Goal: Find specific page/section: Find specific page/section

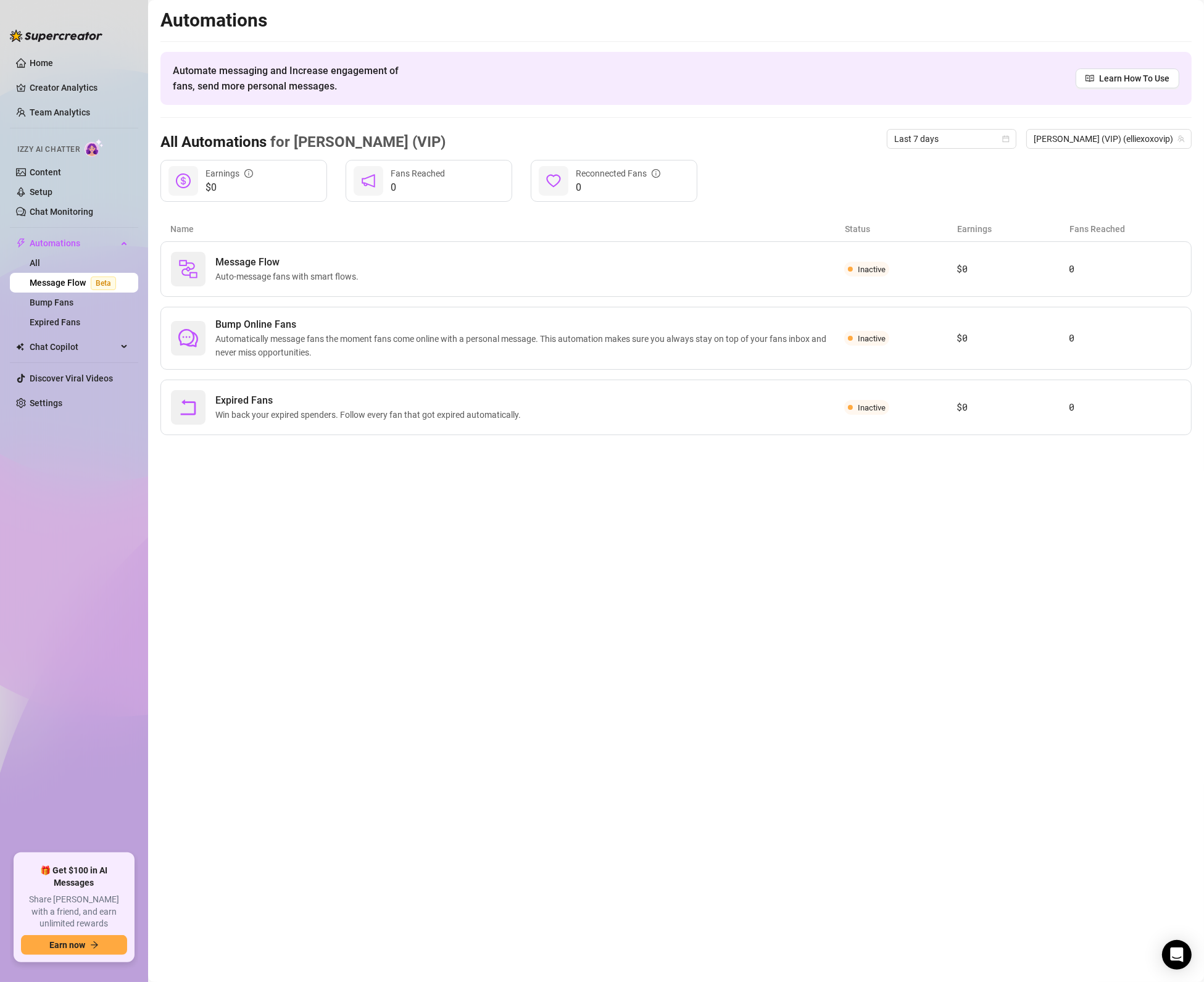
click at [615, 574] on main "Automations Automate messaging and Increase engagement of fans, send more perso…" at bounding box center [675, 491] width 1056 height 982
click at [86, 114] on link "Team Analytics" at bounding box center [59, 112] width 60 height 9
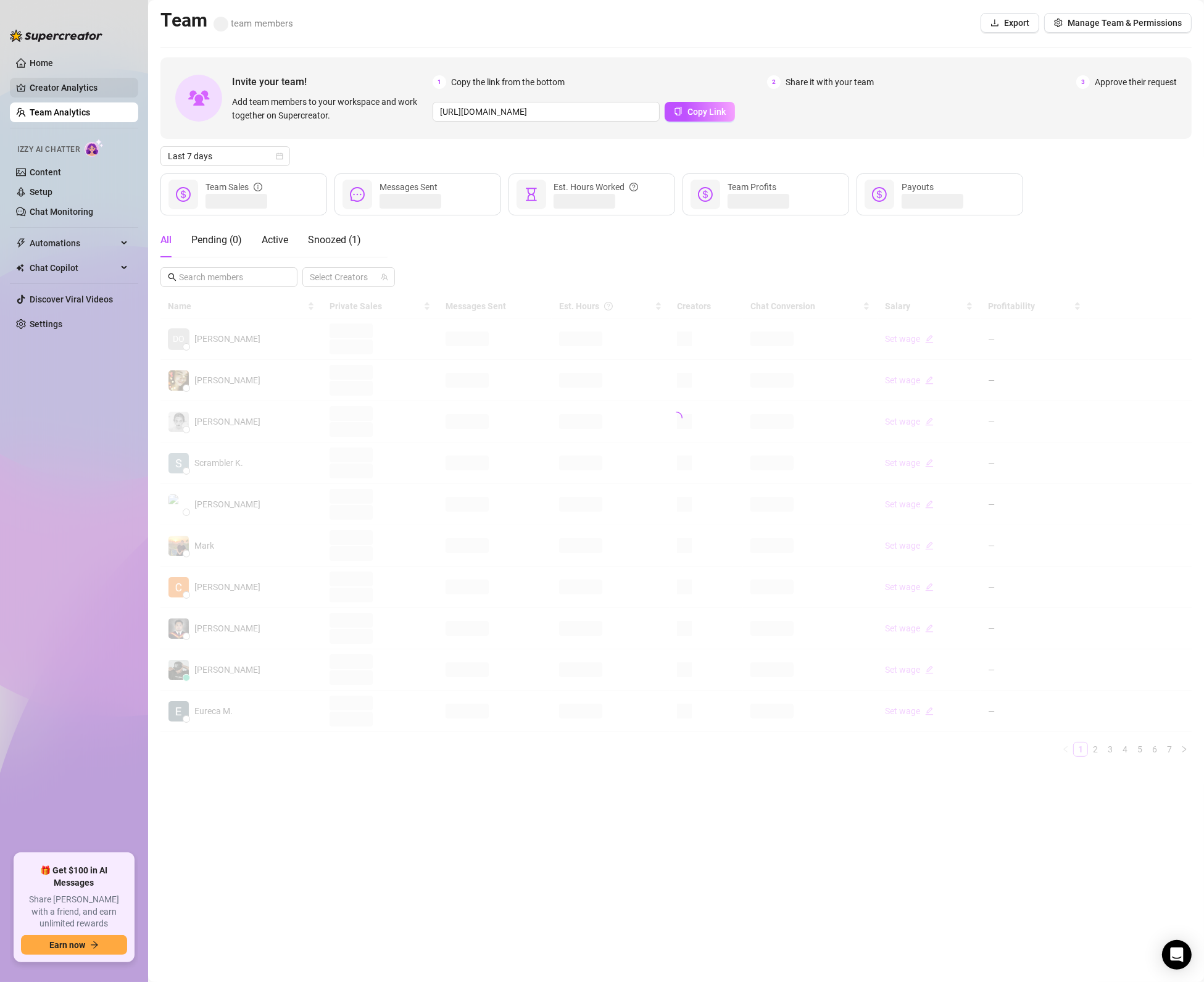
click at [84, 86] on link "Creator Analytics" at bounding box center [78, 87] width 99 height 20
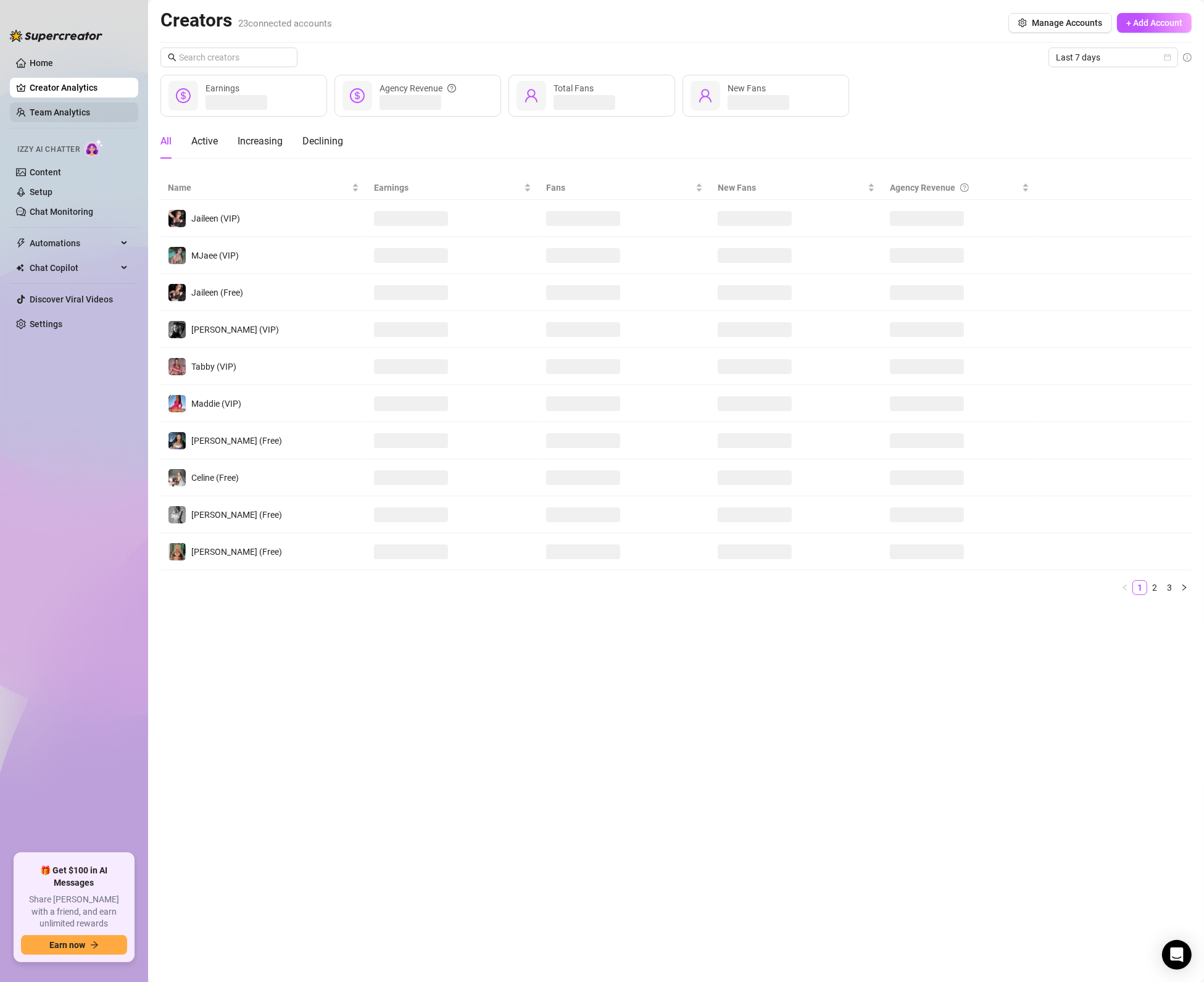
click at [84, 115] on link "Team Analytics" at bounding box center [59, 112] width 60 height 9
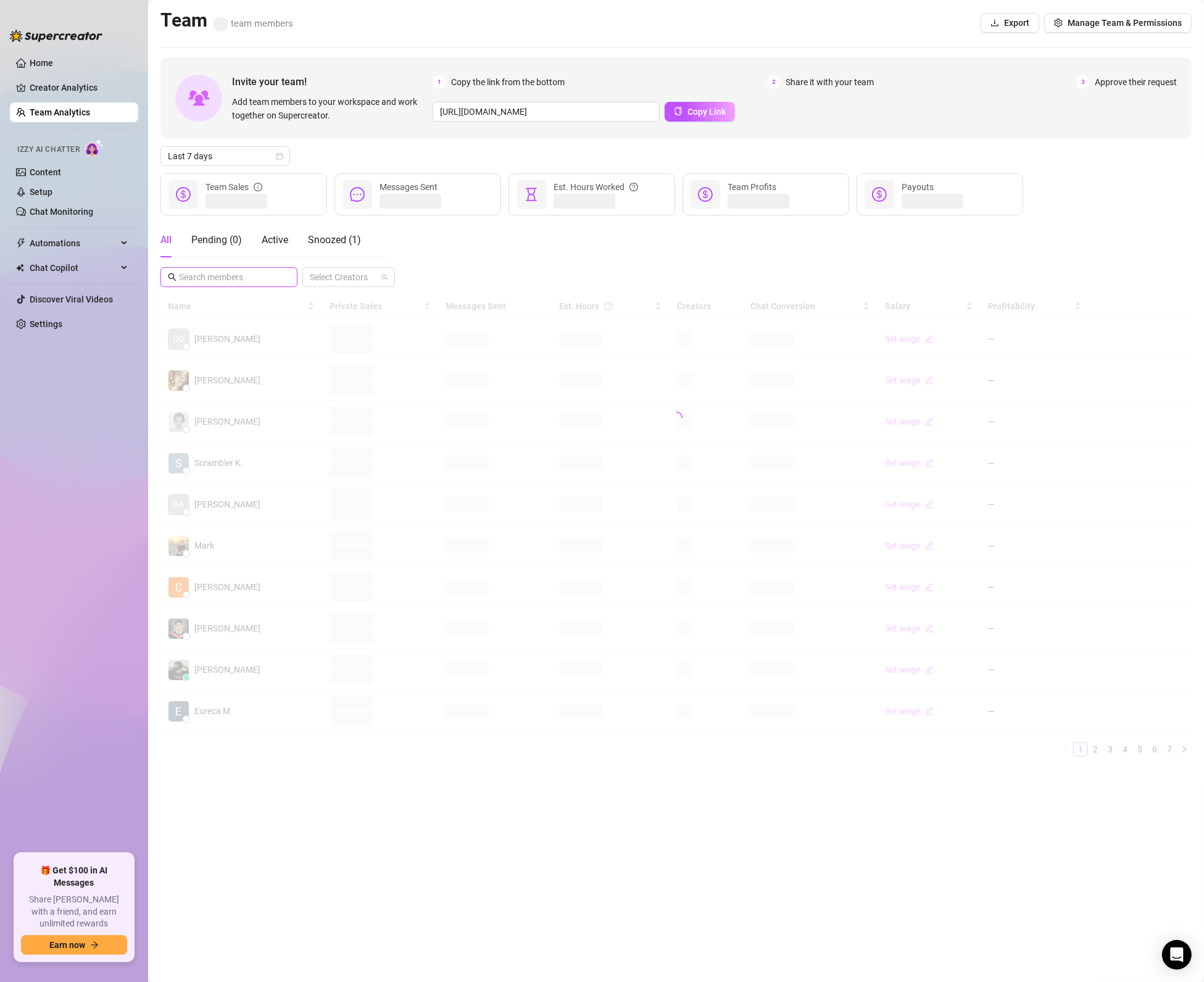
click at [225, 272] on input "text" at bounding box center [230, 277] width 102 height 13
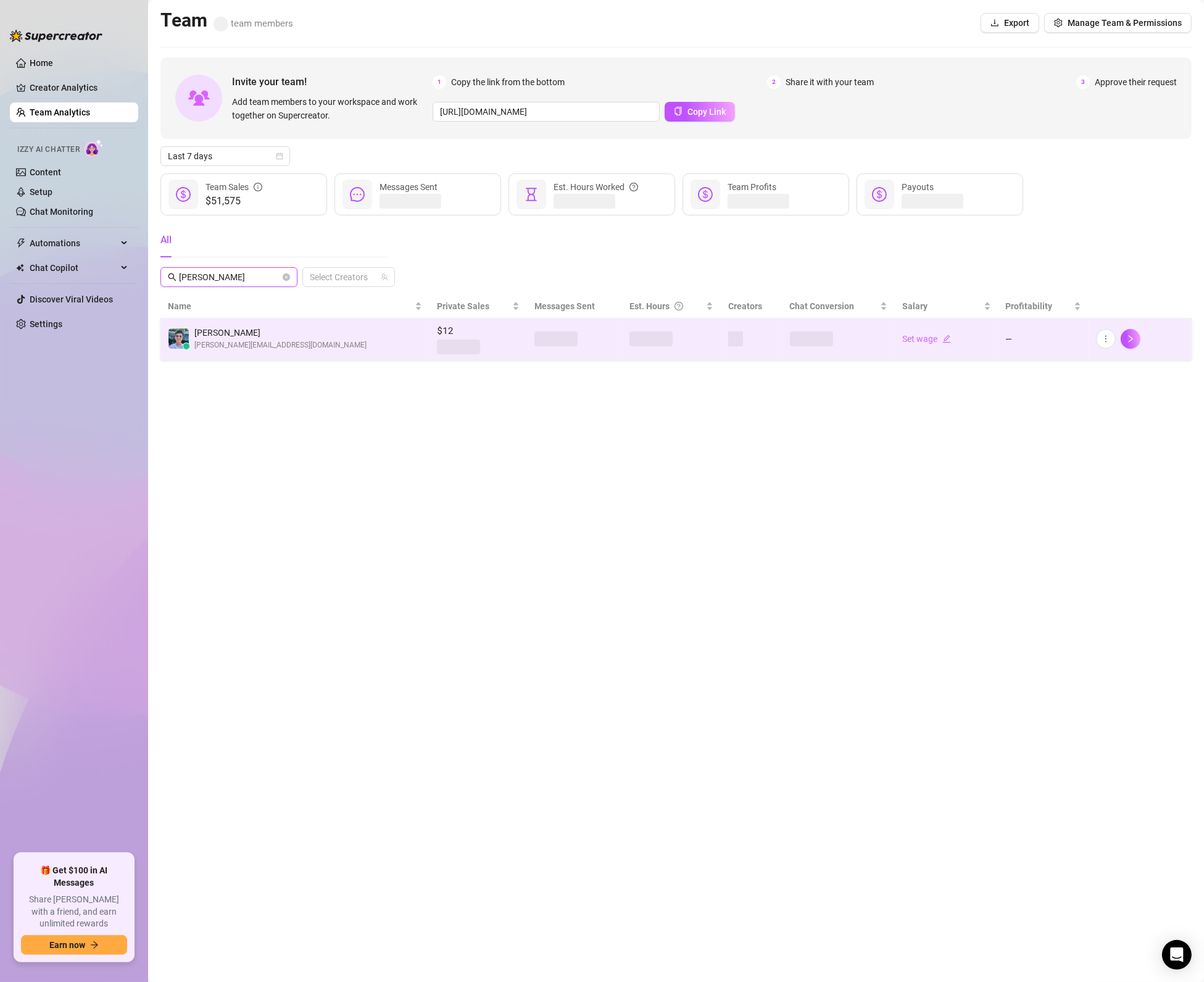
type input "[PERSON_NAME]"
click at [305, 356] on td "[PERSON_NAME] [PERSON_NAME][EMAIL_ADDRESS][DOMAIN_NAME]" at bounding box center [295, 340] width 269 height 41
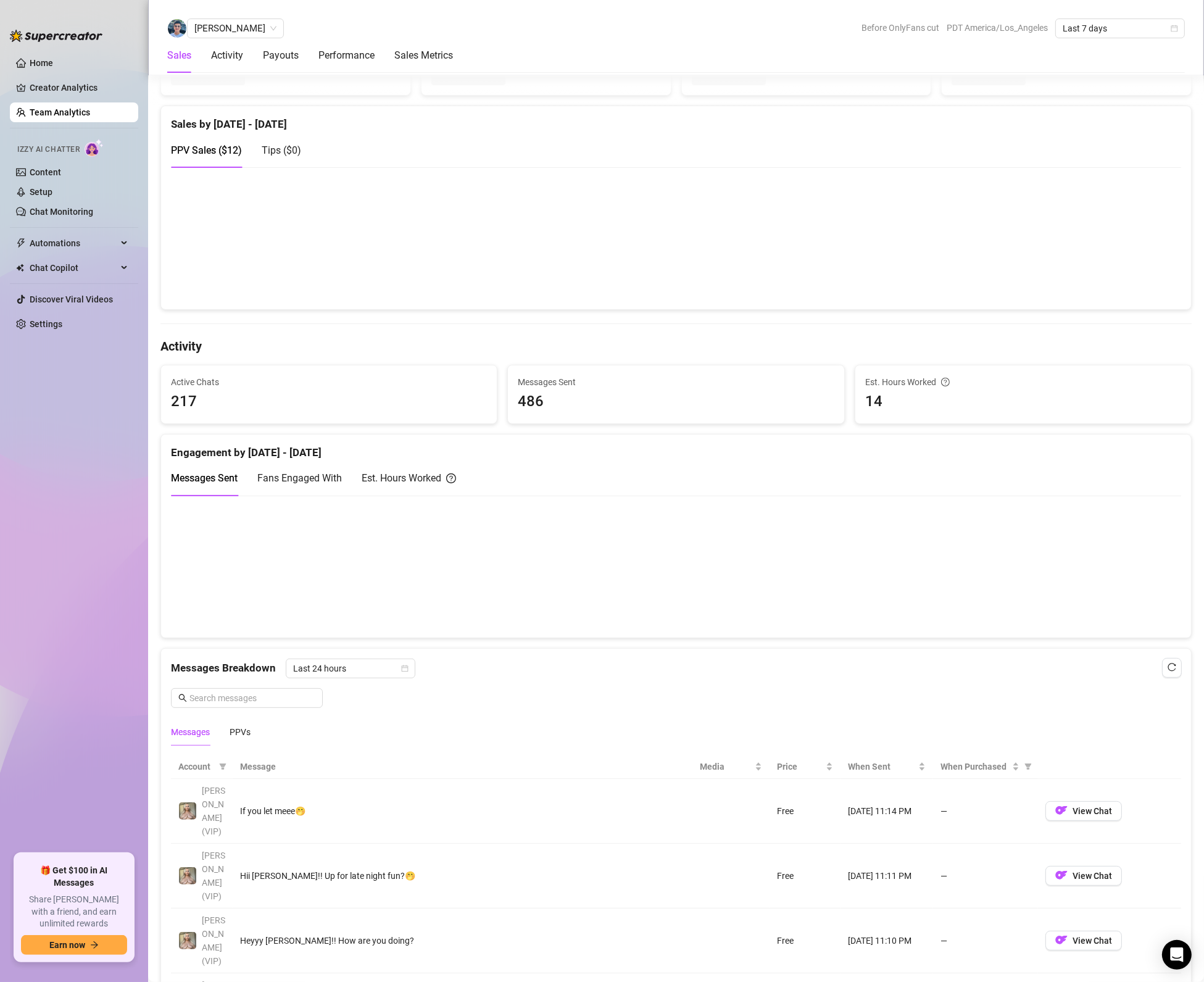
scroll to position [296, 0]
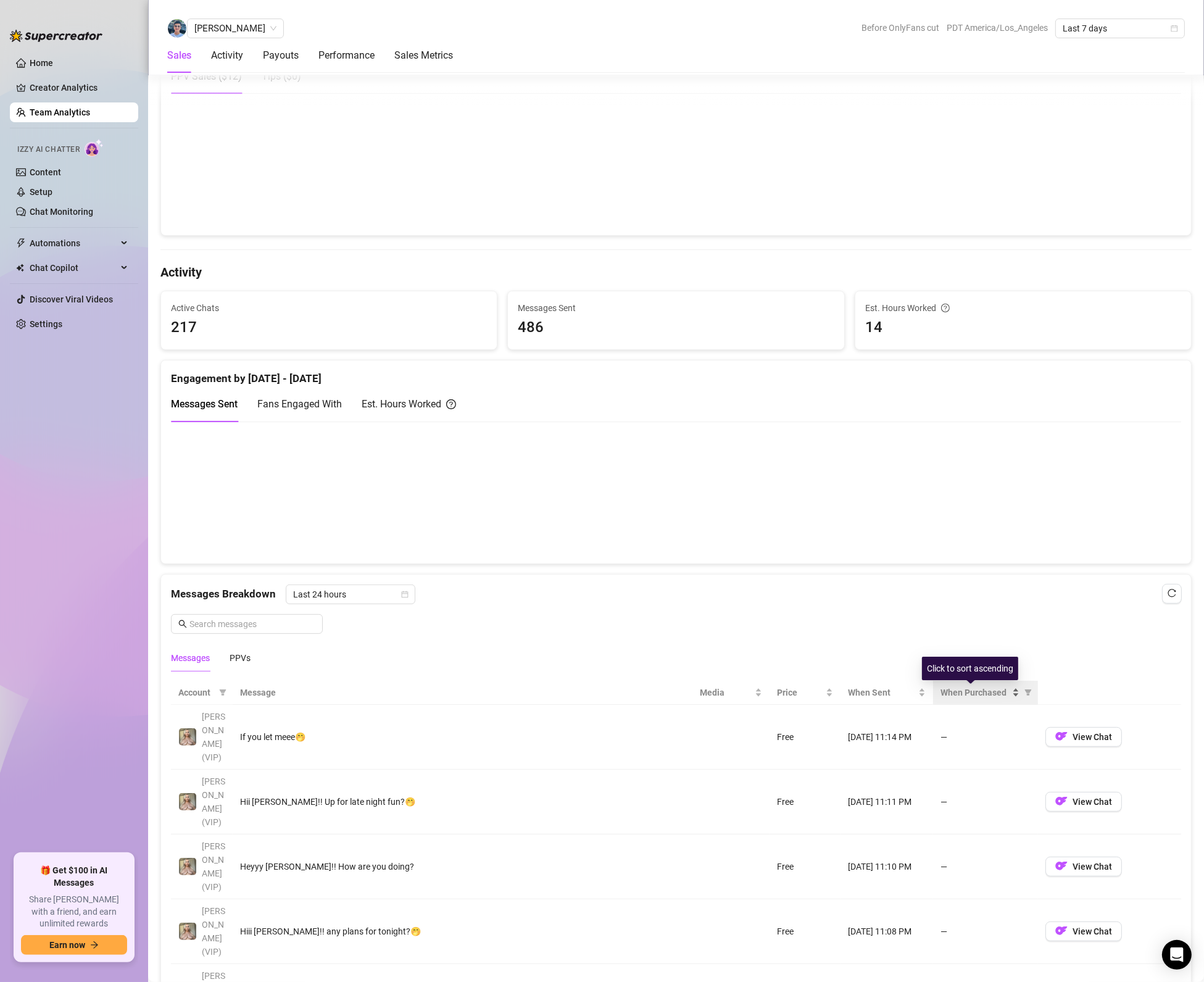
click at [991, 693] on span "When Purchased" at bounding box center [974, 692] width 69 height 13
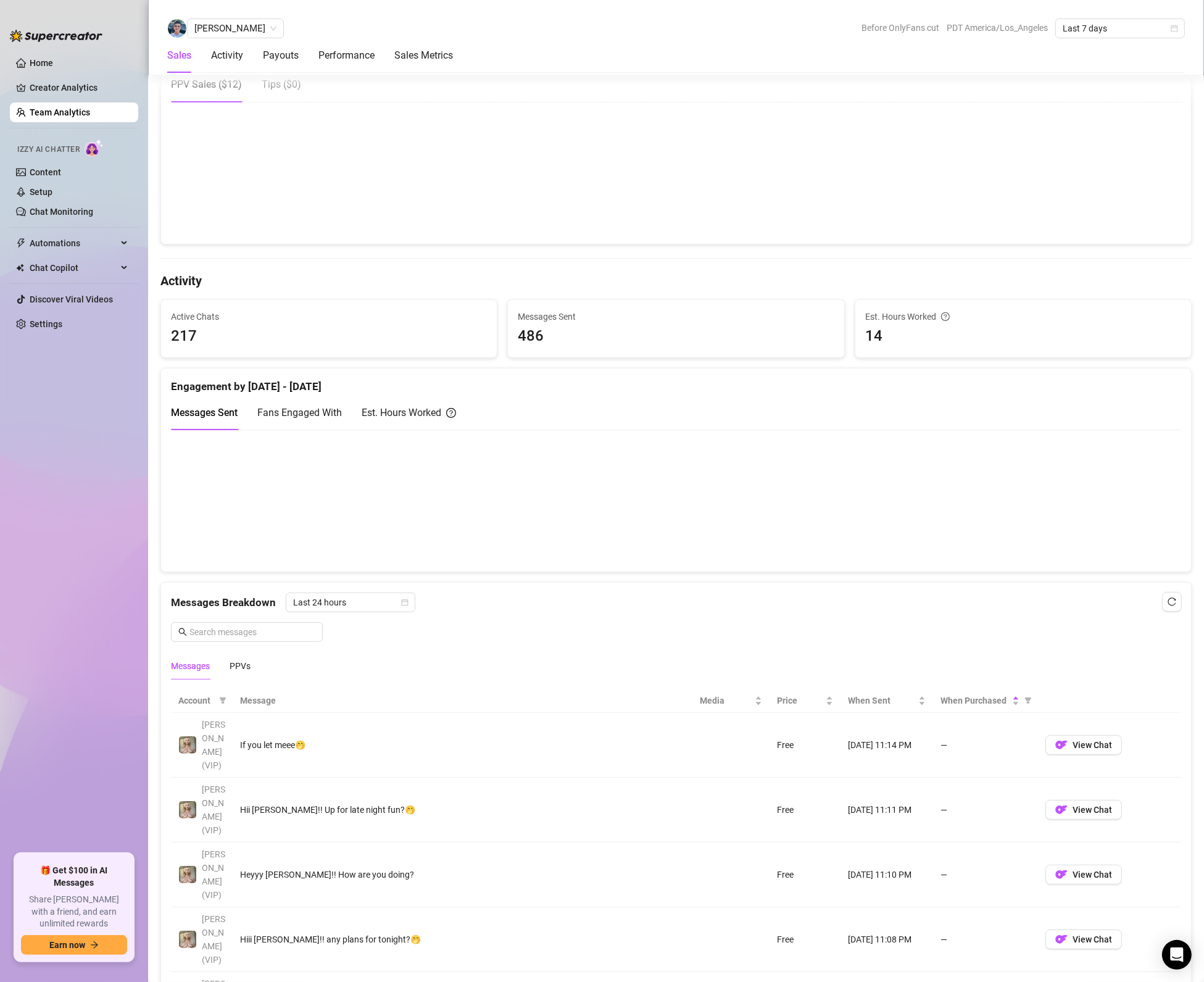
scroll to position [444, 0]
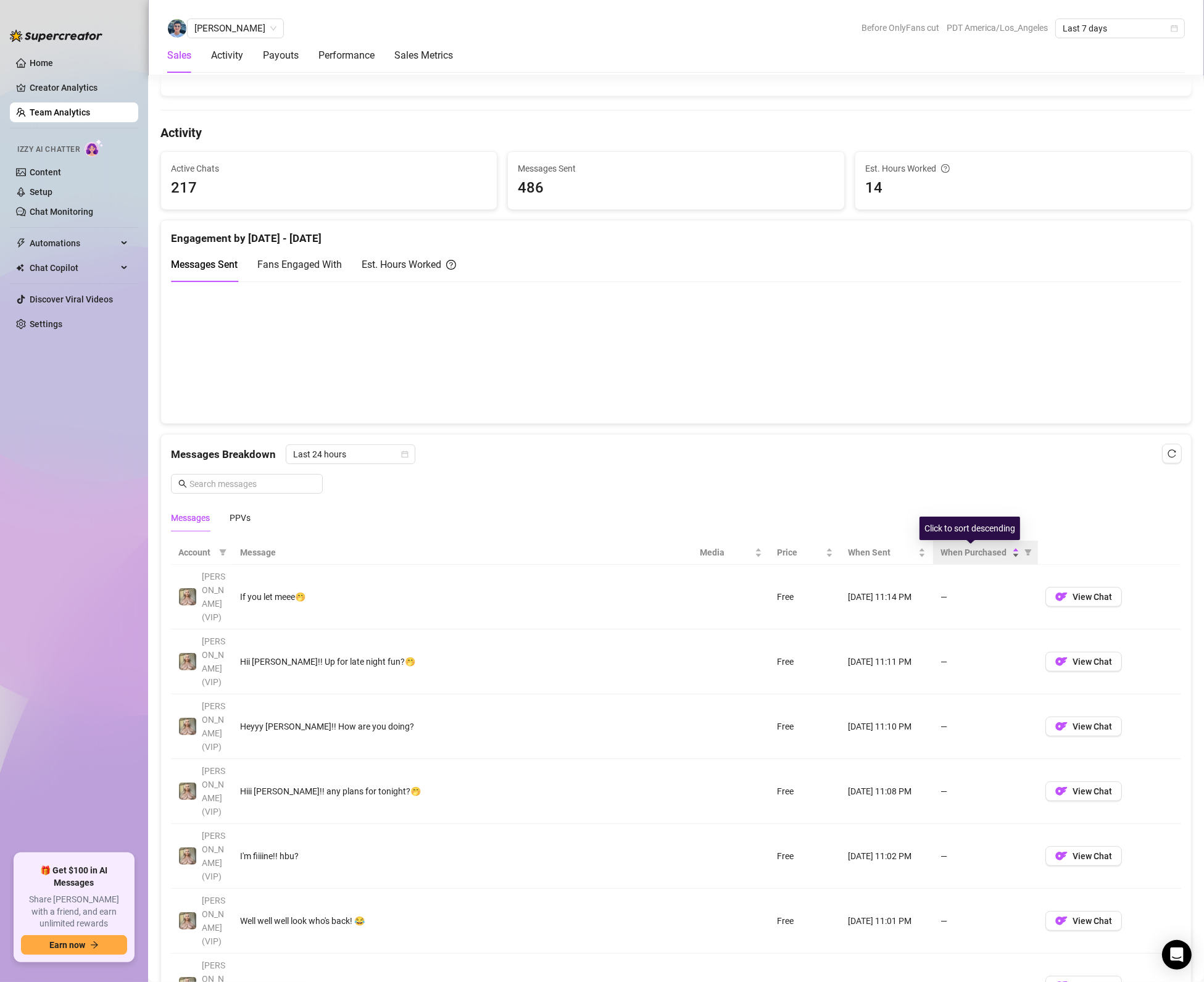
click at [941, 559] on span "When Purchased" at bounding box center [974, 552] width 69 height 13
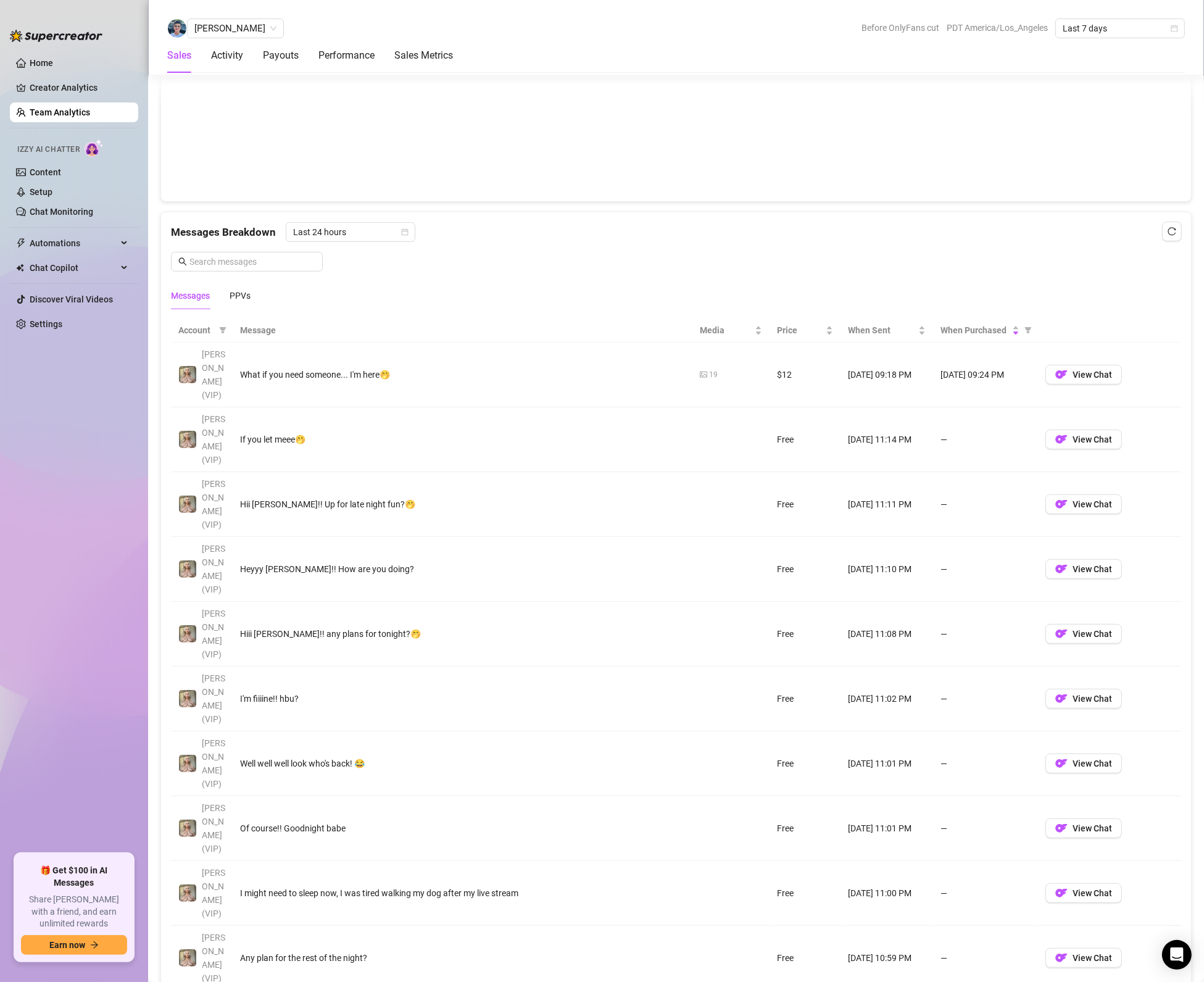
scroll to position [740, 0]
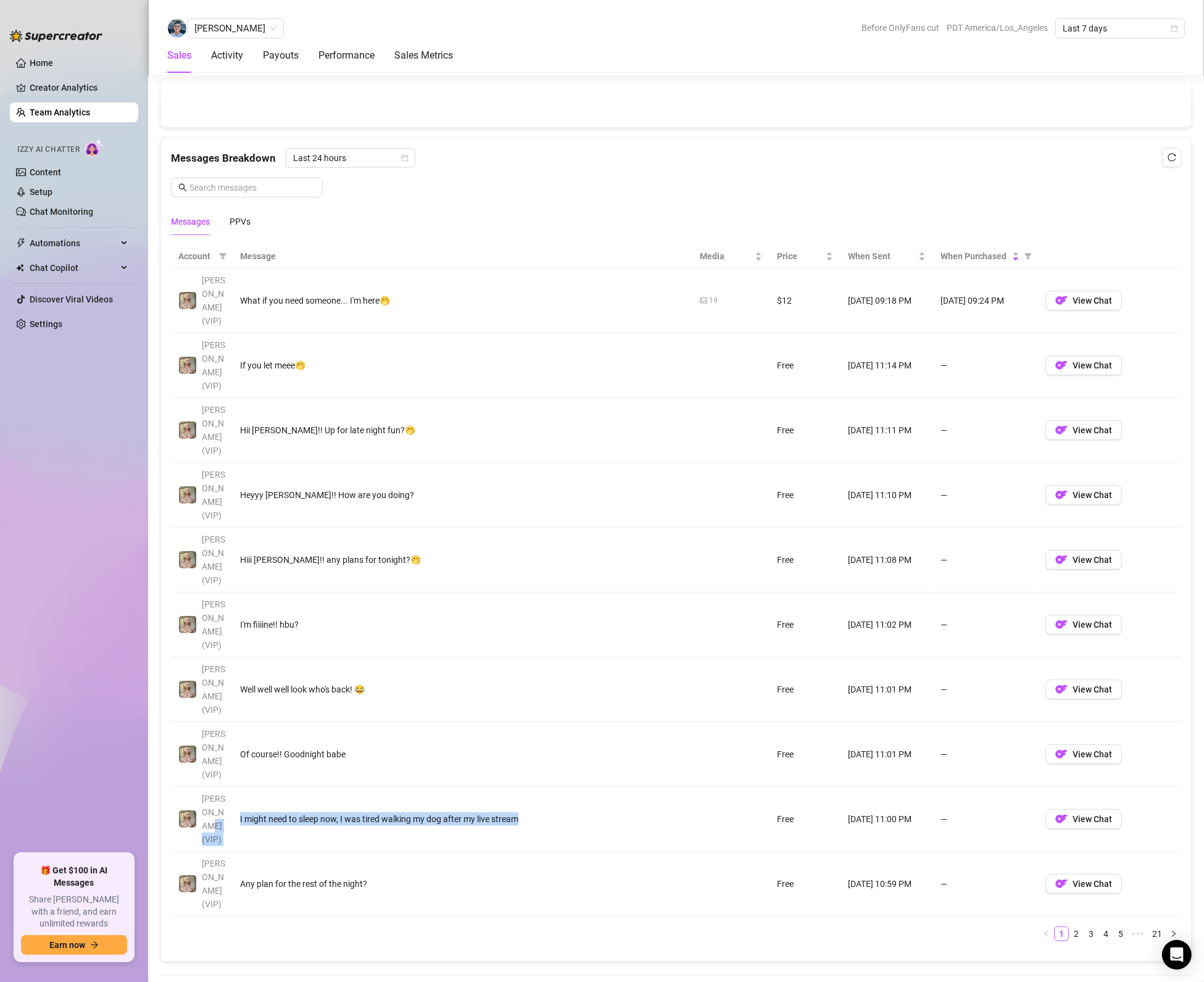
drag, startPoint x: 231, startPoint y: 590, endPoint x: 545, endPoint y: 606, distance: 314.4
click at [545, 787] on tr "[PERSON_NAME] (VIP) I might need to sleep now, I was tired walking my dog after…" at bounding box center [676, 819] width 1010 height 65
copy tr "I might need to sleep now, I was tired walking my dog after my live stream"
click at [610, 981] on h4 "Payouts for [DATE] - [DATE]" at bounding box center [676, 998] width 1031 height 17
click at [1098, 814] on span "View Chat" at bounding box center [1092, 818] width 40 height 9
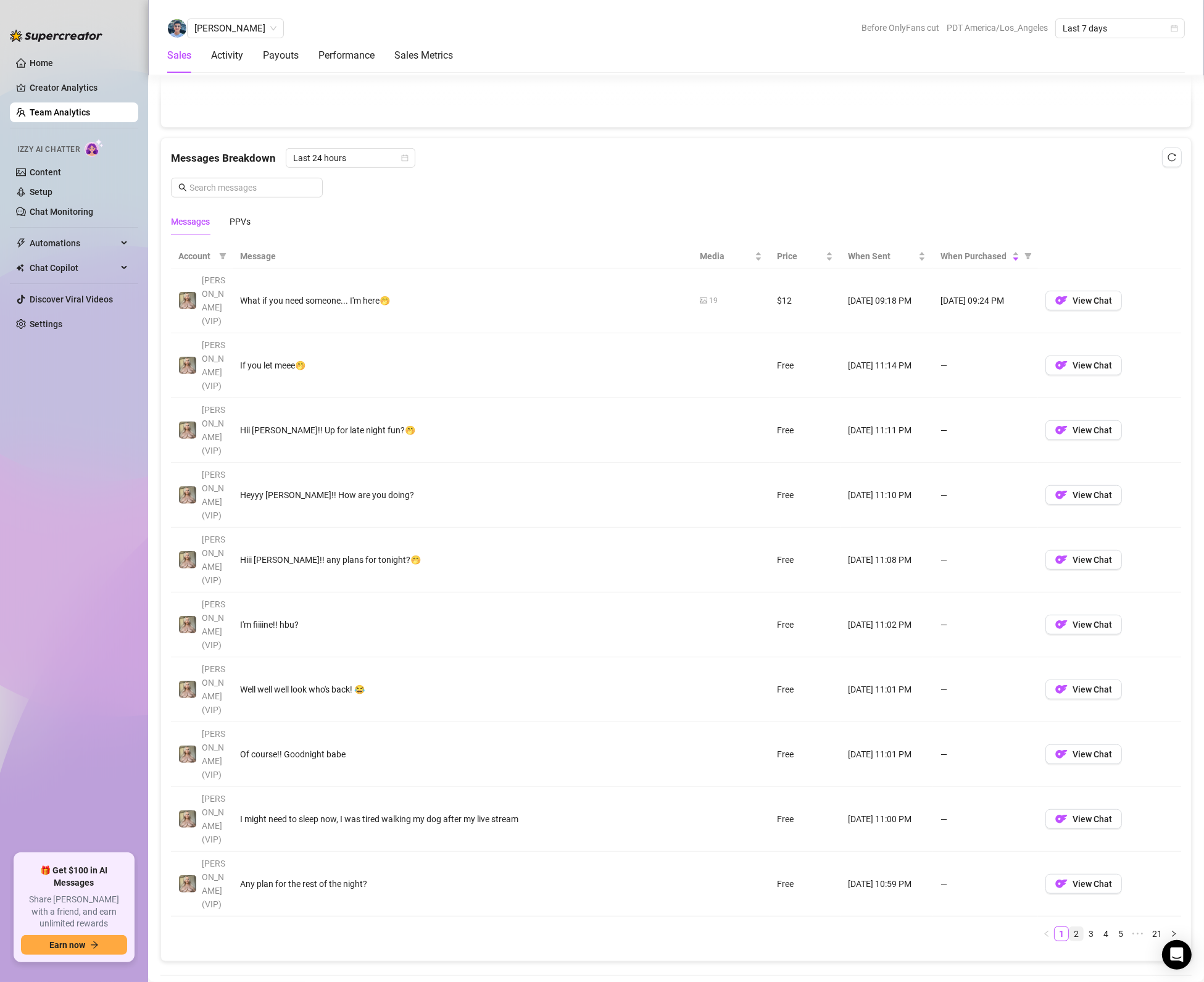
click at [1069, 927] on link "2" at bounding box center [1076, 934] width 13 height 13
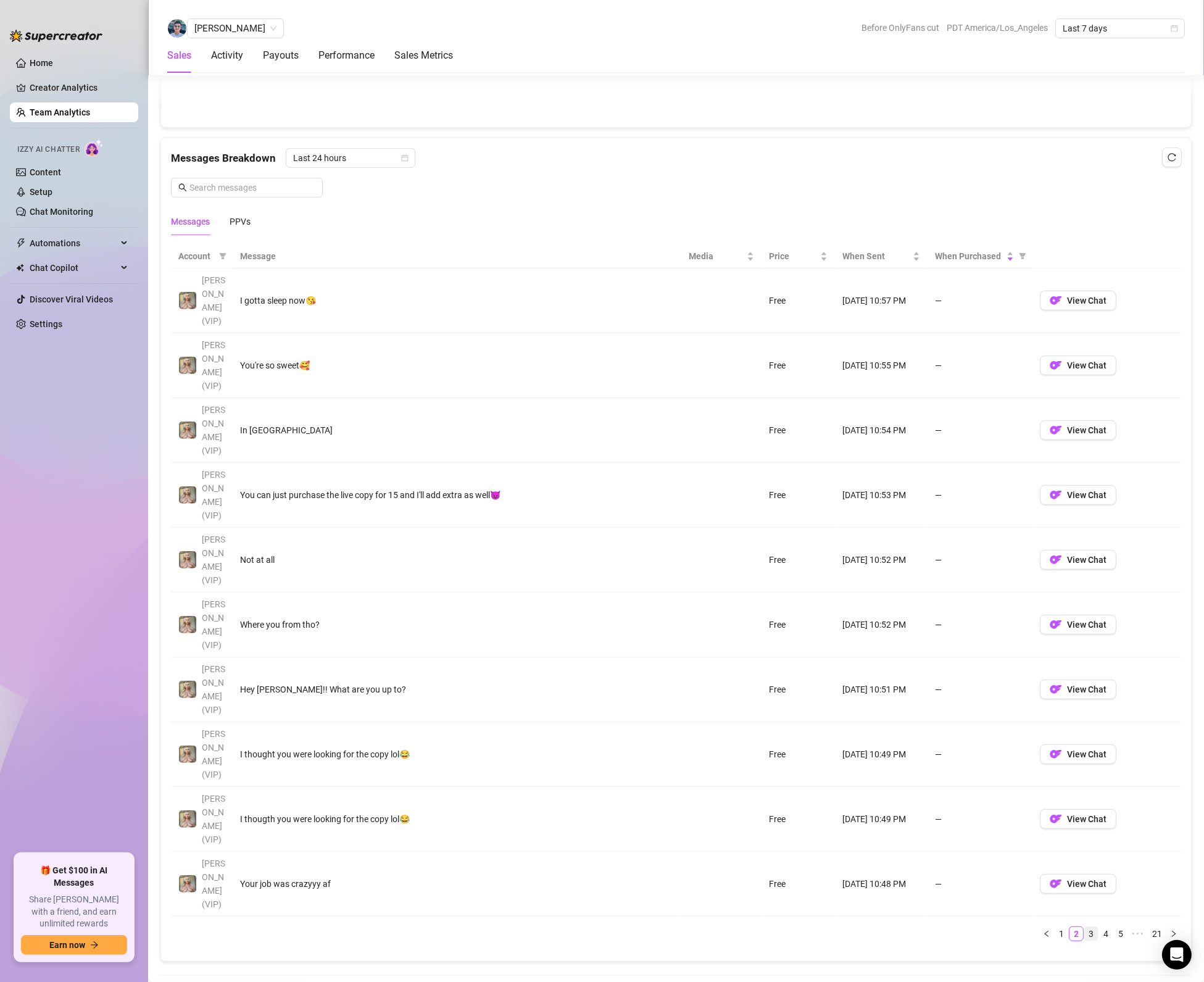
click at [1085, 927] on link "3" at bounding box center [1091, 934] width 13 height 13
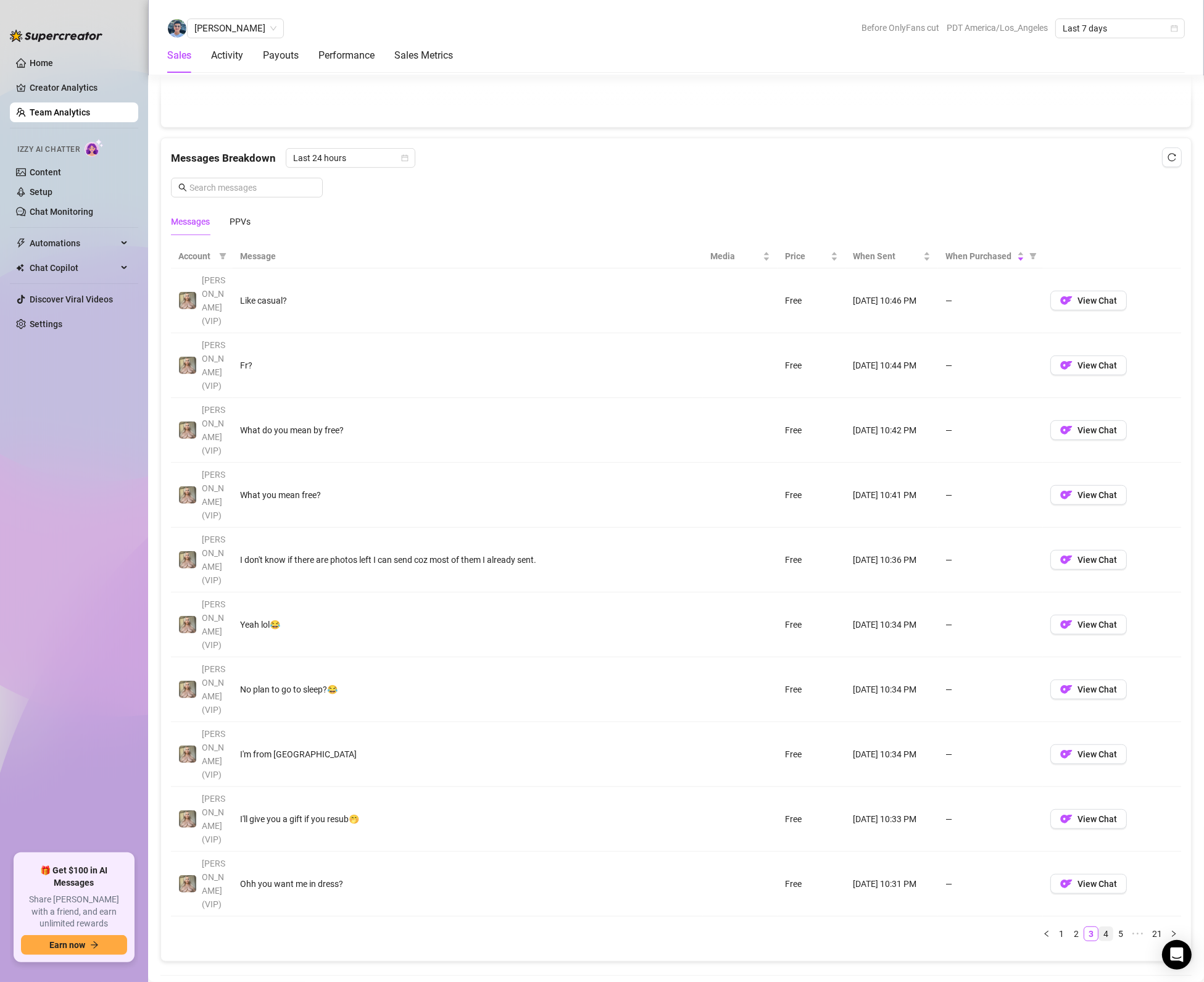
click at [1100, 927] on link "4" at bounding box center [1106, 934] width 13 height 13
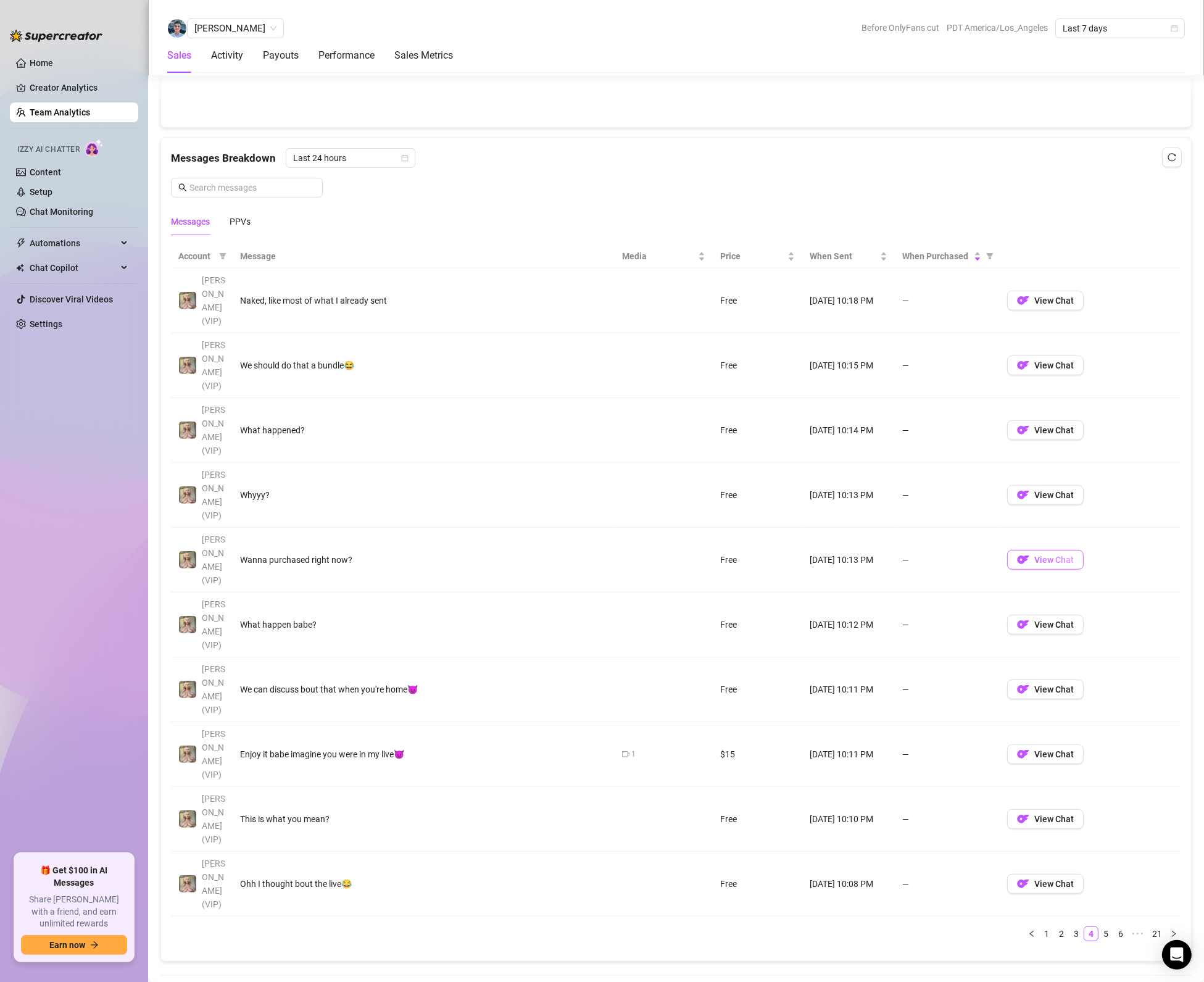
click at [1017, 554] on img "button" at bounding box center [1022, 560] width 12 height 12
click at [1100, 927] on link "5" at bounding box center [1106, 934] width 13 height 13
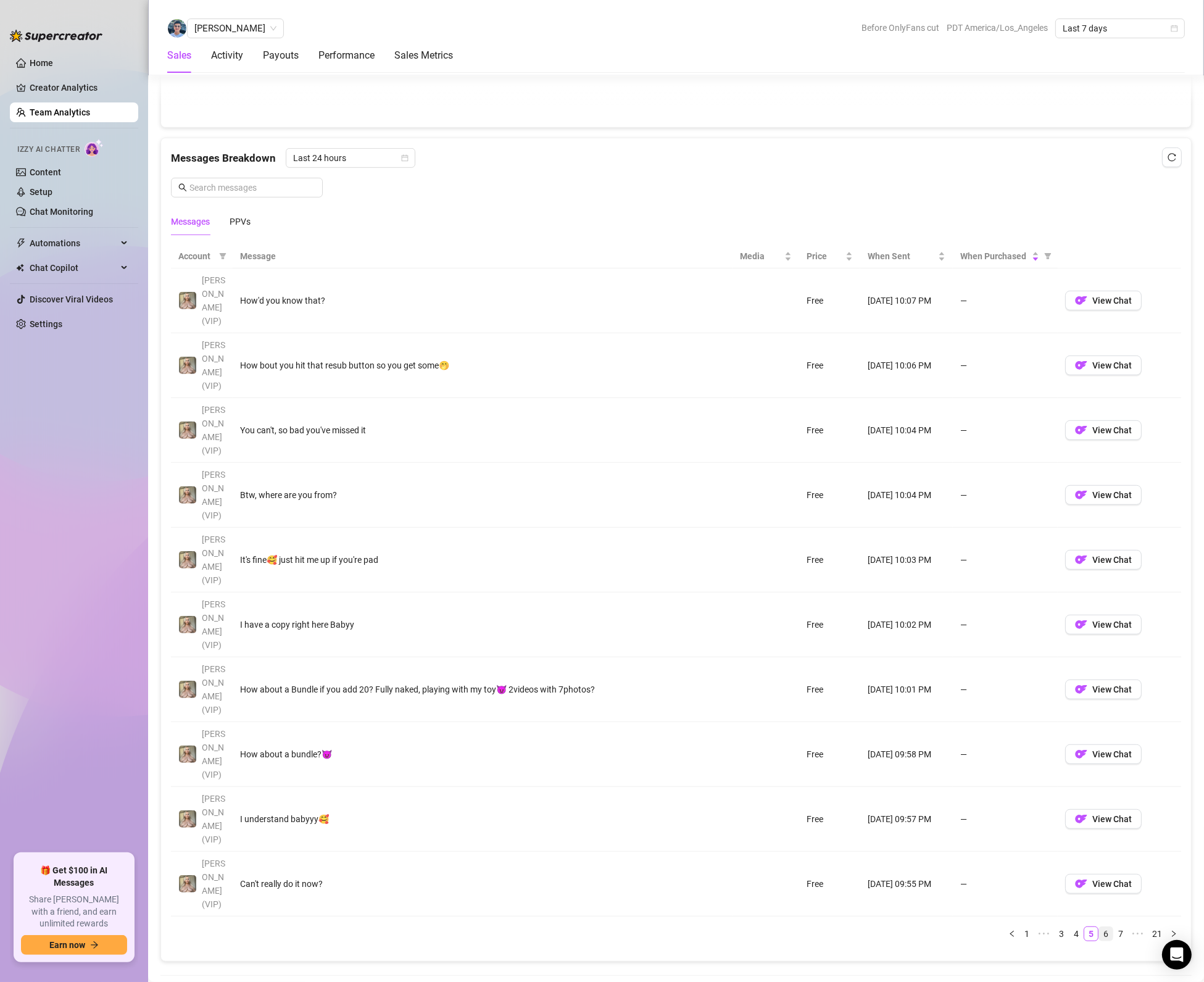
click at [1100, 927] on link "6" at bounding box center [1106, 934] width 13 height 13
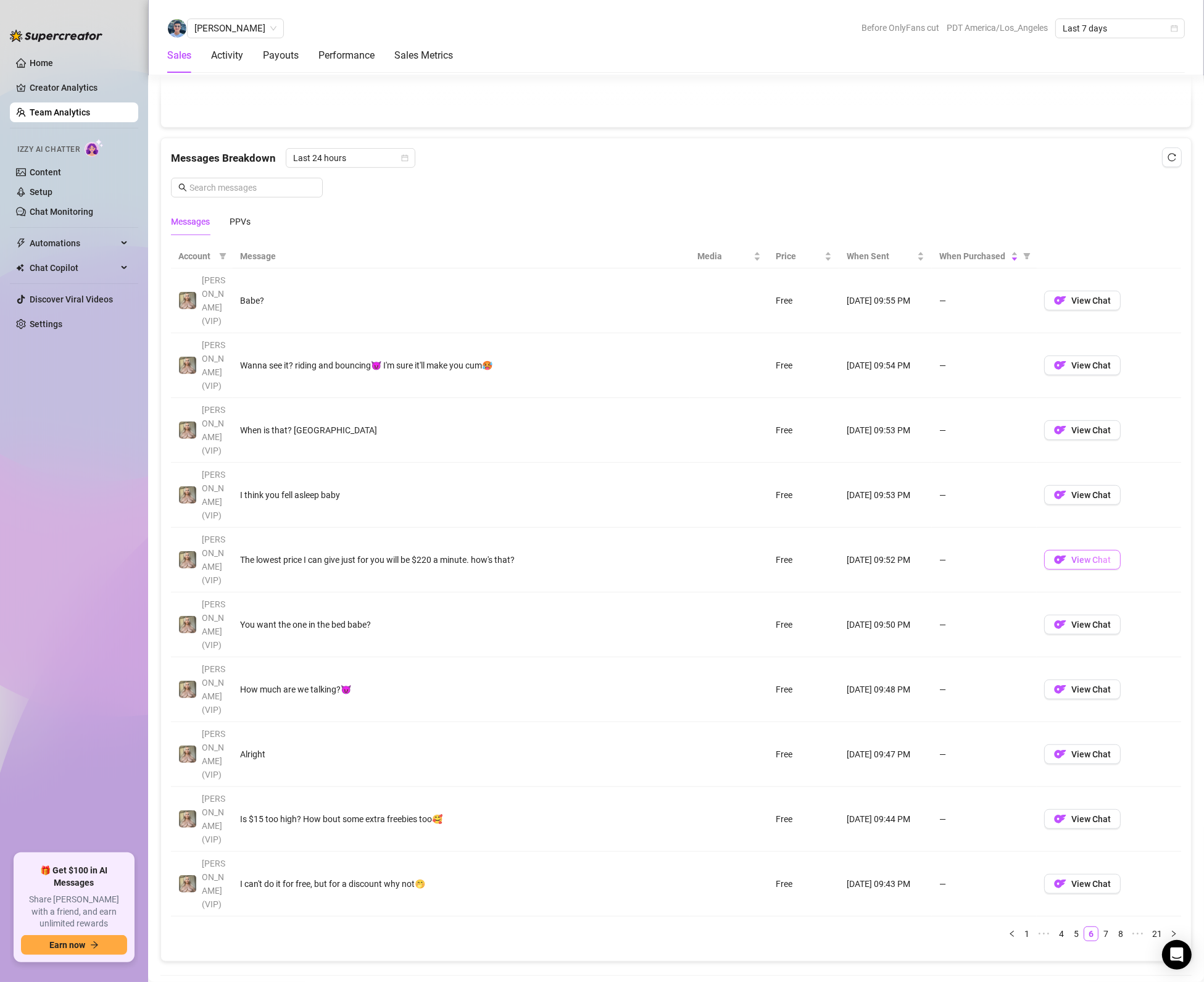
click at [1071, 555] on span "View Chat" at bounding box center [1091, 560] width 40 height 9
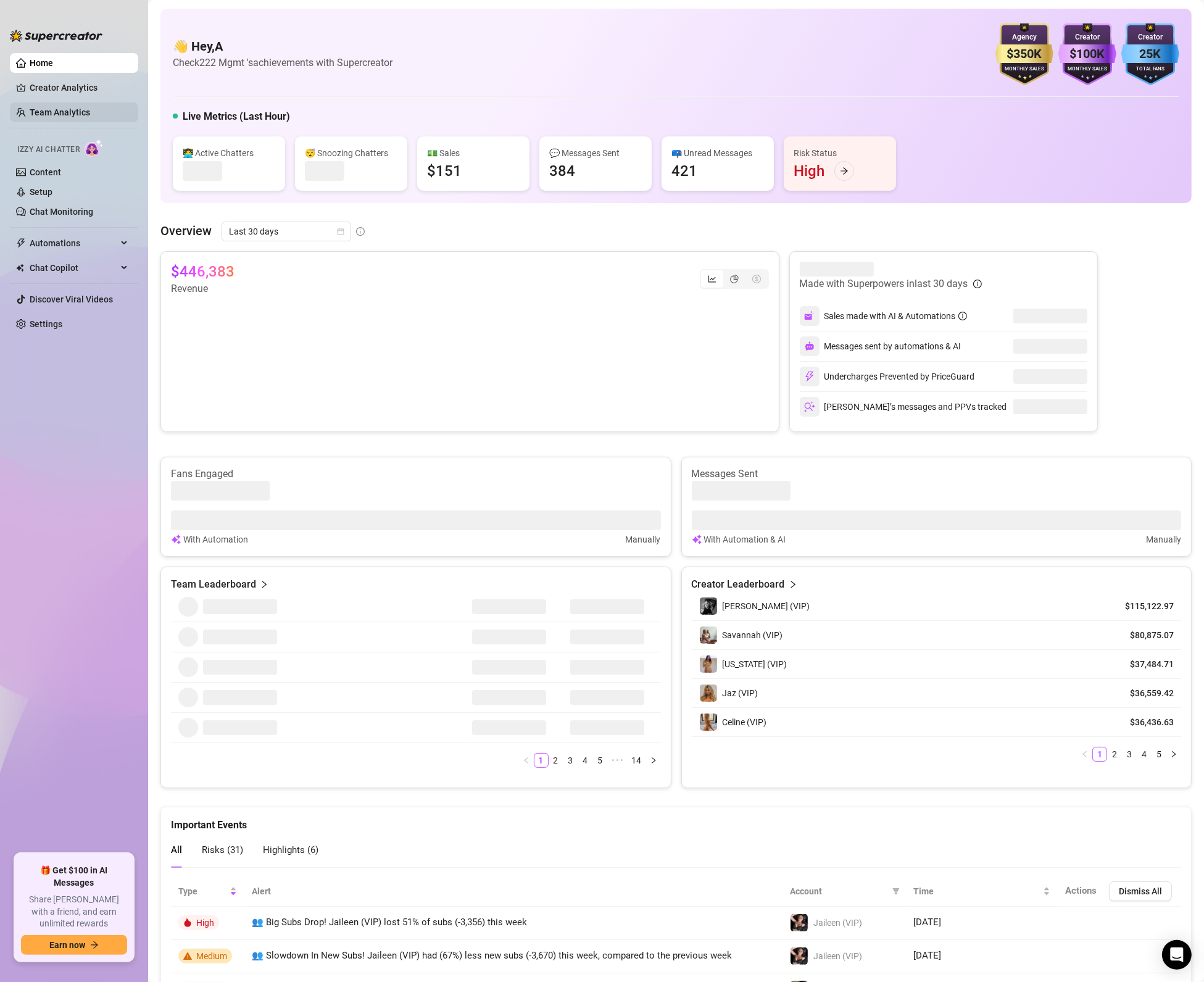
click at [31, 107] on link "Team Analytics" at bounding box center [59, 112] width 60 height 9
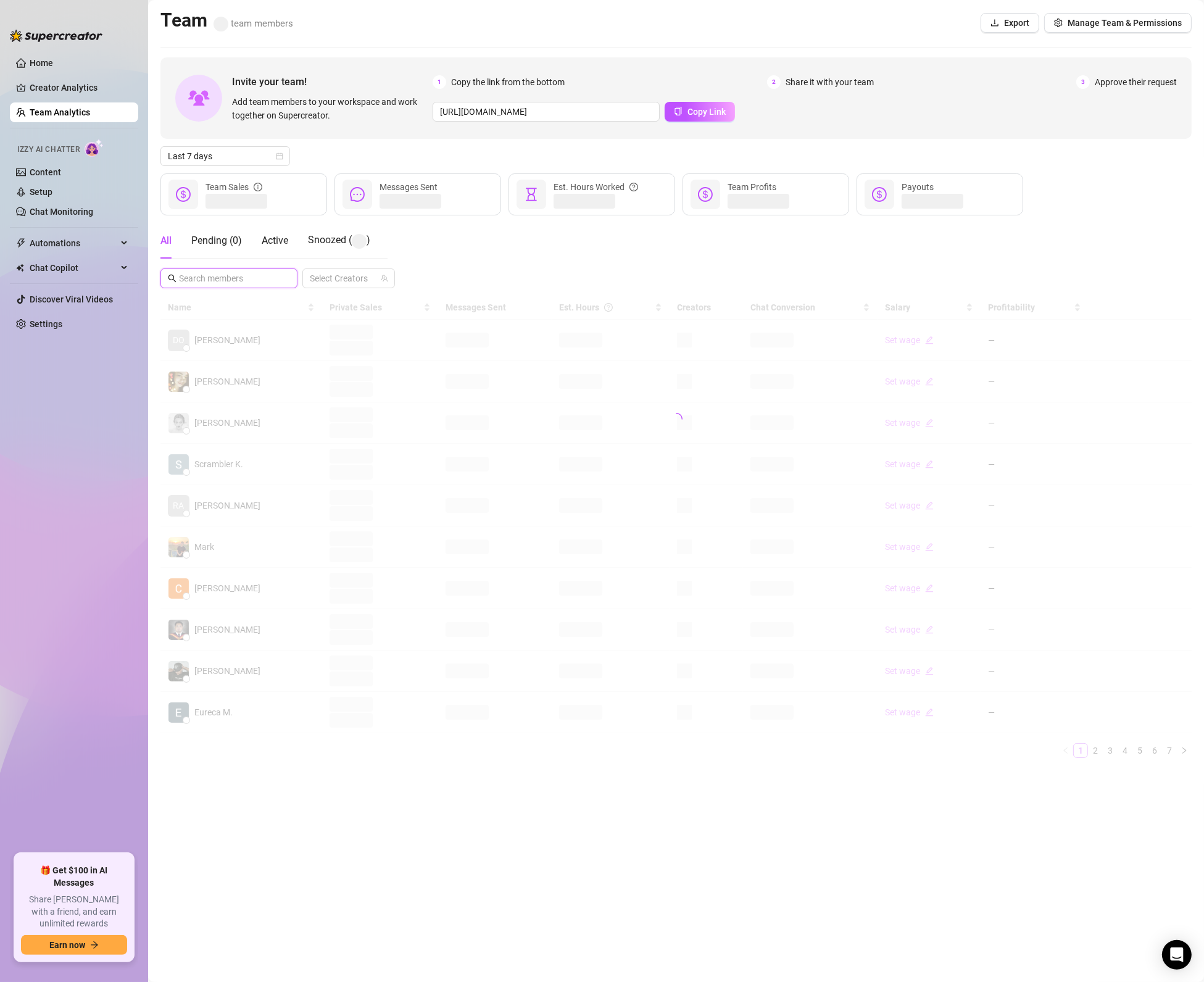
click at [231, 272] on input "text" at bounding box center [230, 278] width 102 height 13
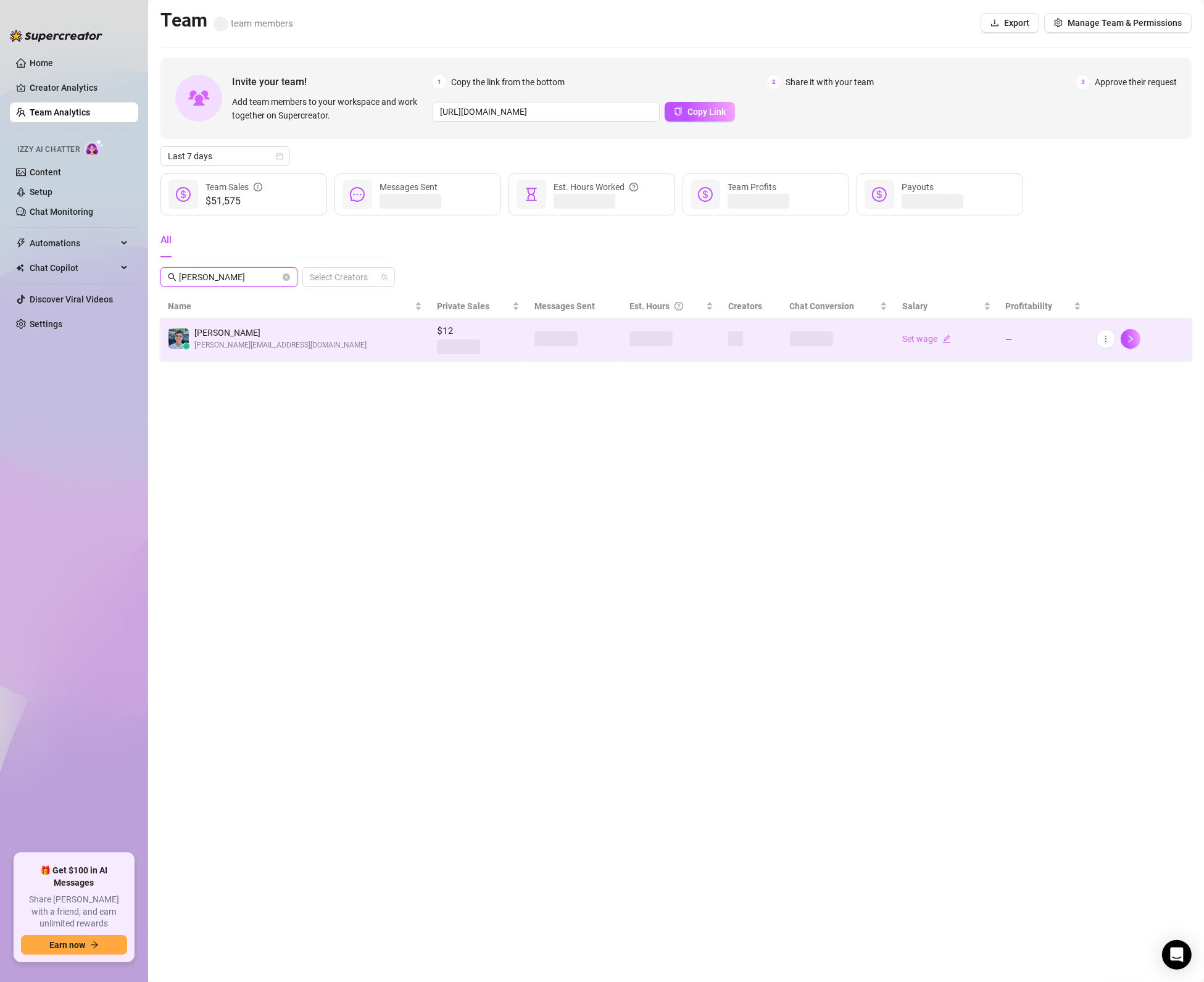
type input "Danny"
click at [295, 334] on td "[PERSON_NAME] [PERSON_NAME][EMAIL_ADDRESS][DOMAIN_NAME]" at bounding box center [295, 340] width 269 height 41
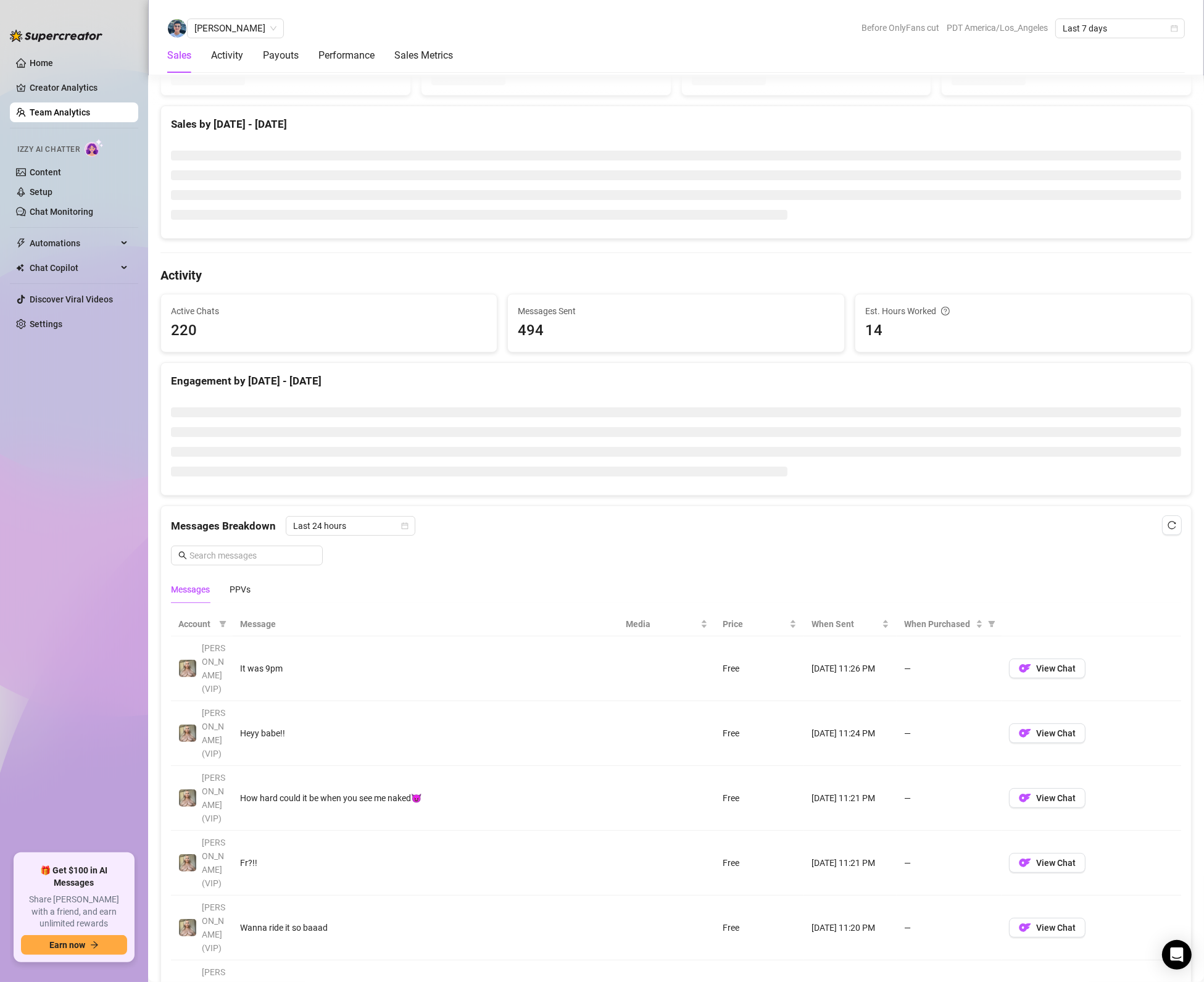
scroll to position [296, 0]
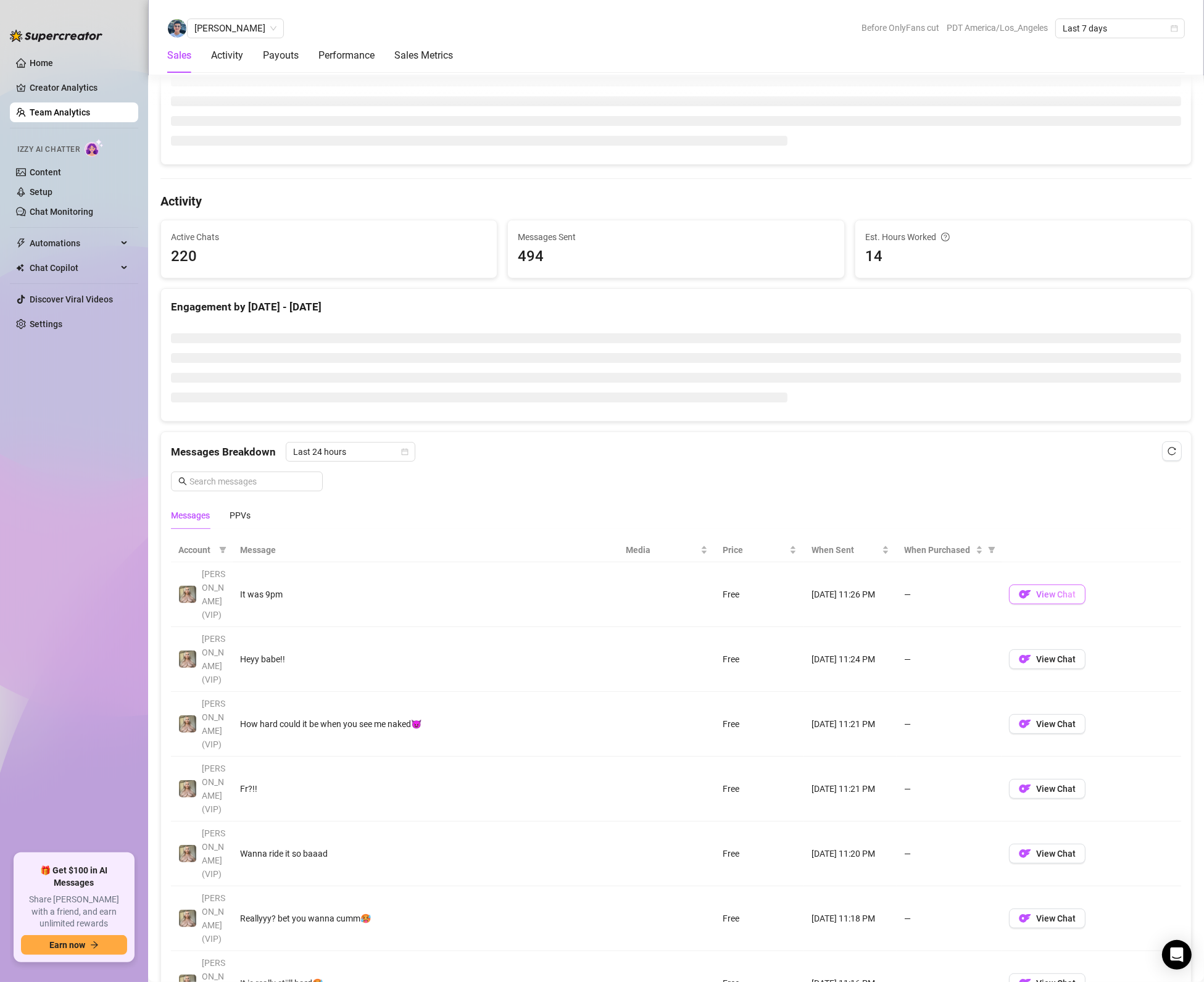
click at [1039, 590] on span "View Chat" at bounding box center [1056, 594] width 40 height 9
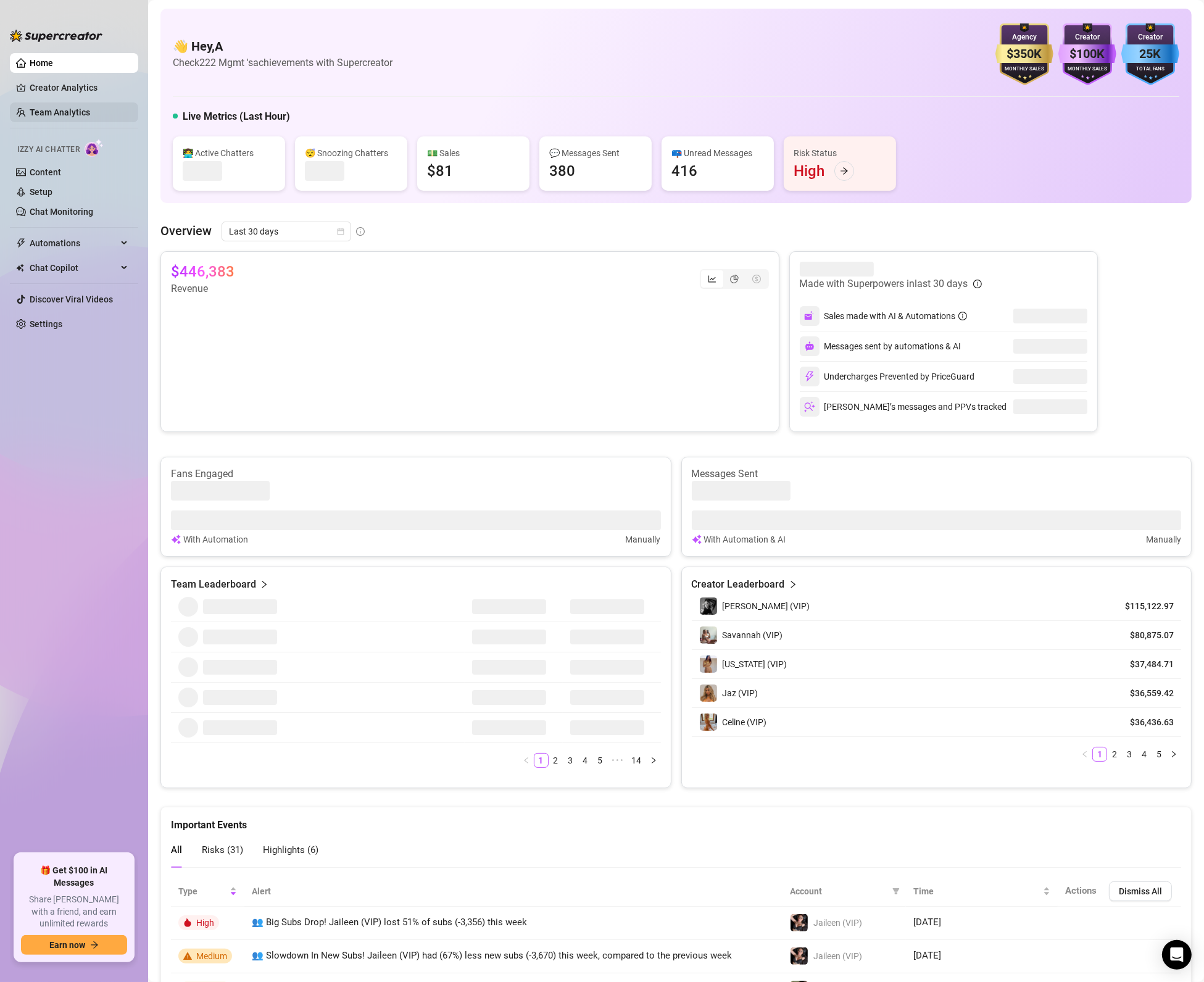
click at [45, 109] on link "Team Analytics" at bounding box center [59, 112] width 60 height 9
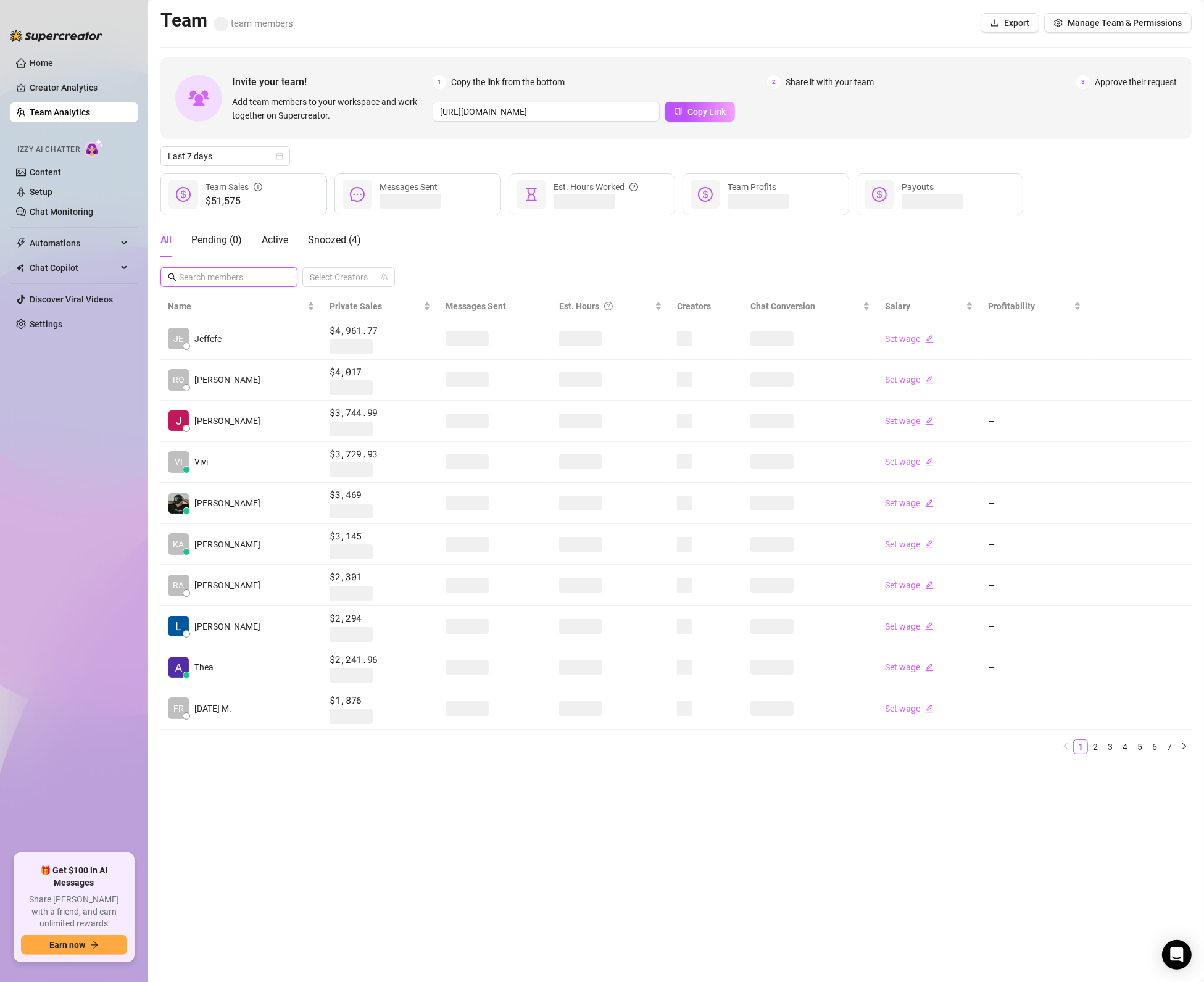
click at [271, 283] on input "text" at bounding box center [230, 277] width 102 height 13
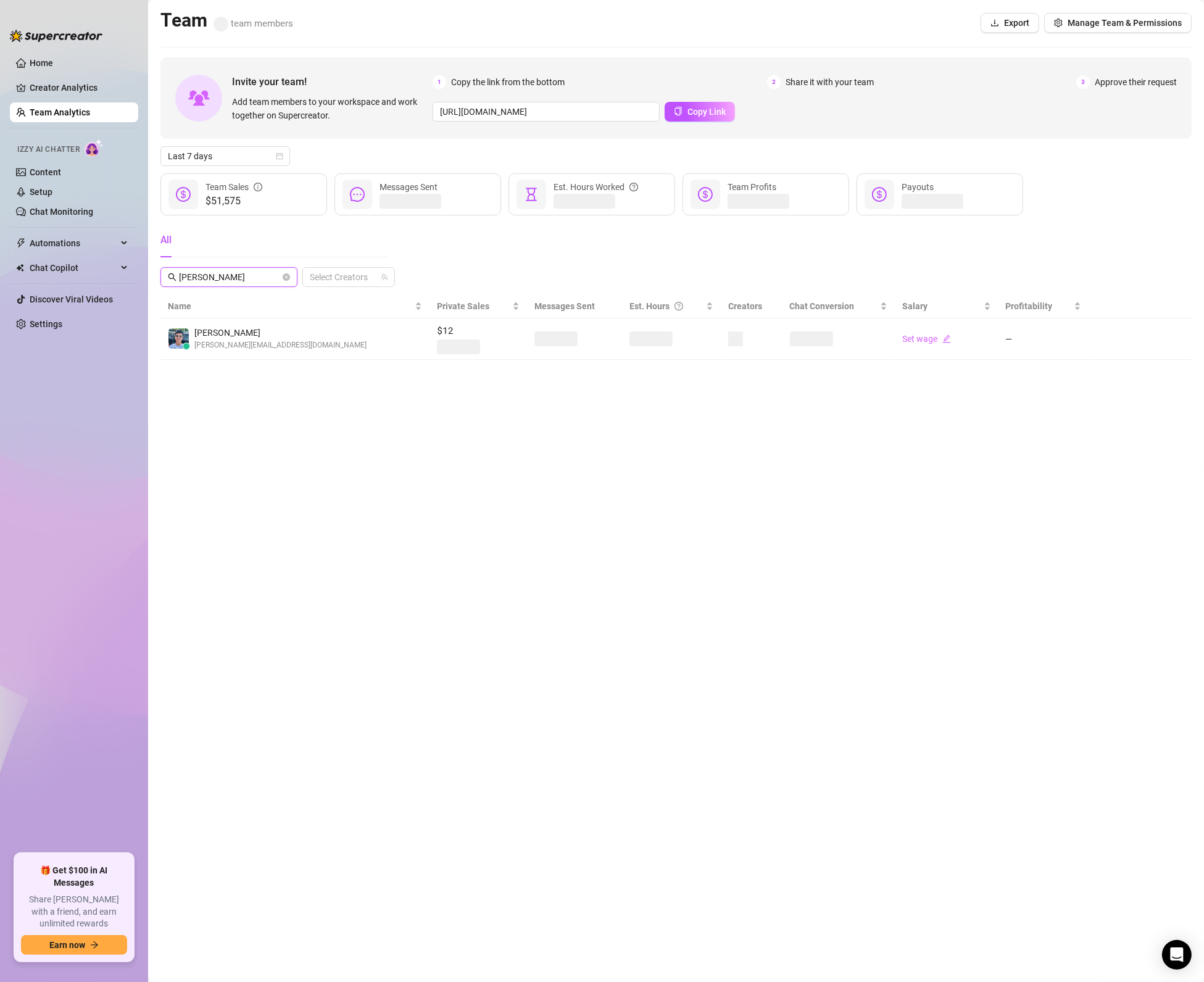
type input "[PERSON_NAME]"
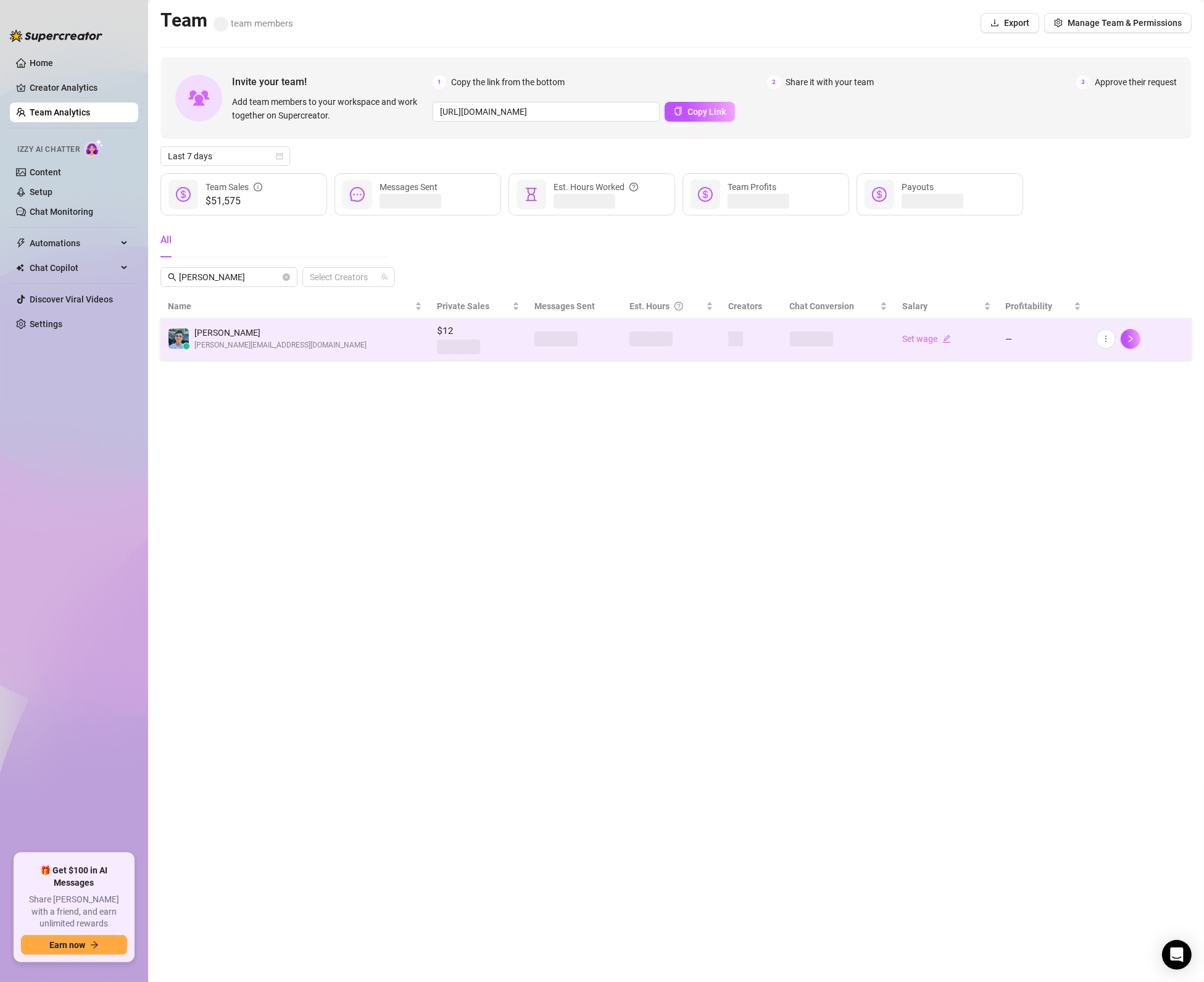
click at [327, 330] on td "[PERSON_NAME] [PERSON_NAME][EMAIL_ADDRESS][DOMAIN_NAME]" at bounding box center [295, 340] width 269 height 41
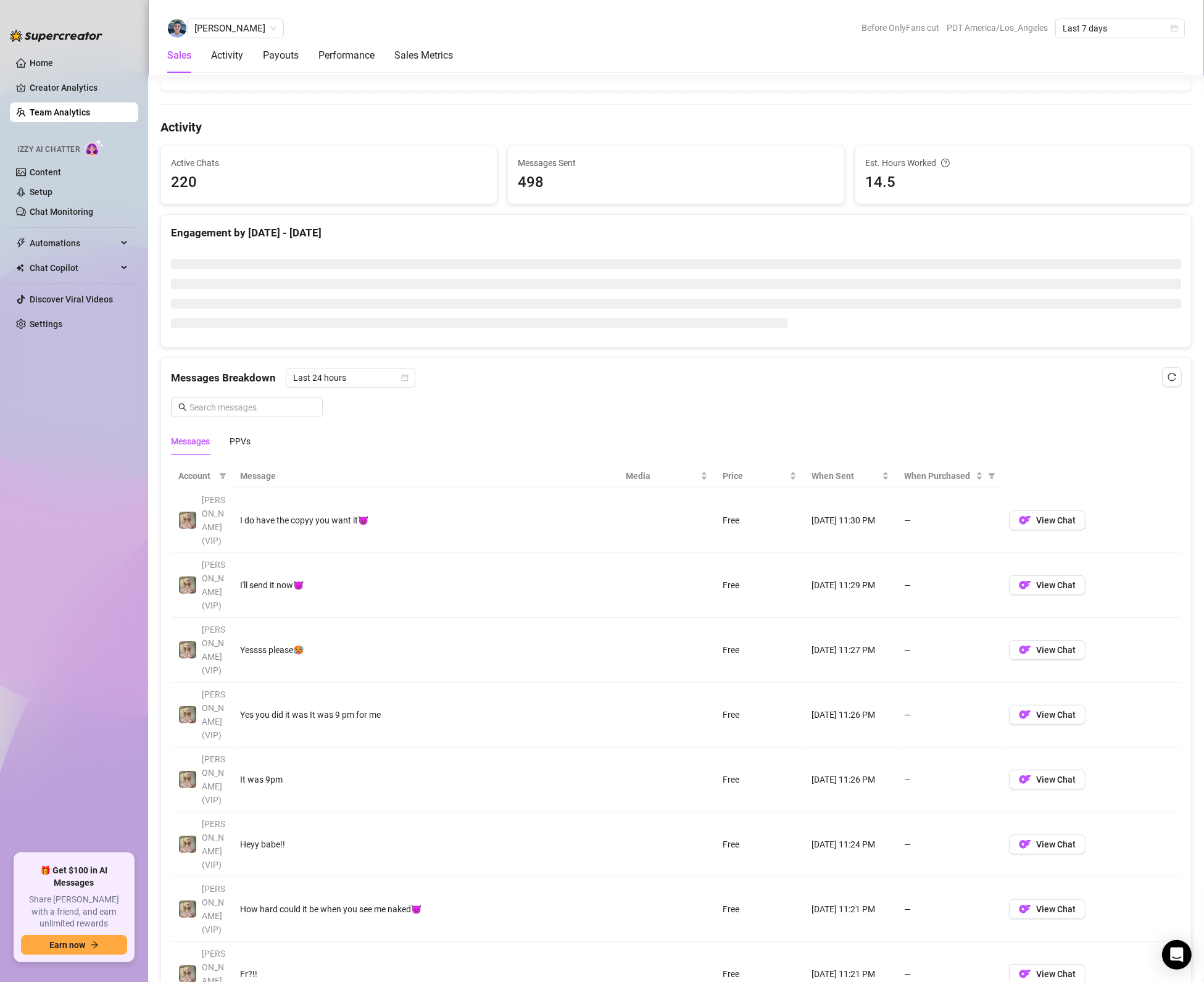
scroll to position [444, 0]
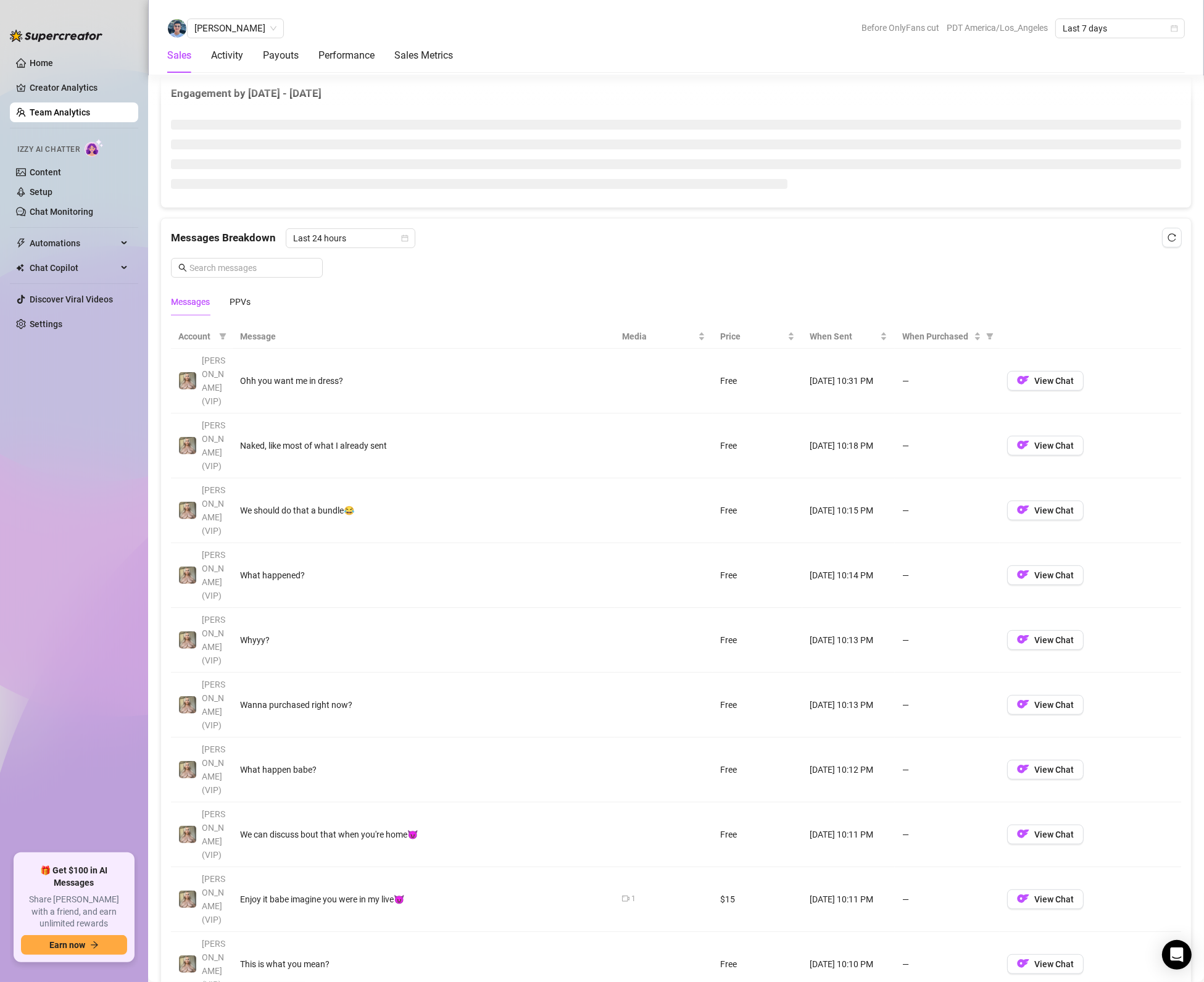
scroll to position [527, 0]
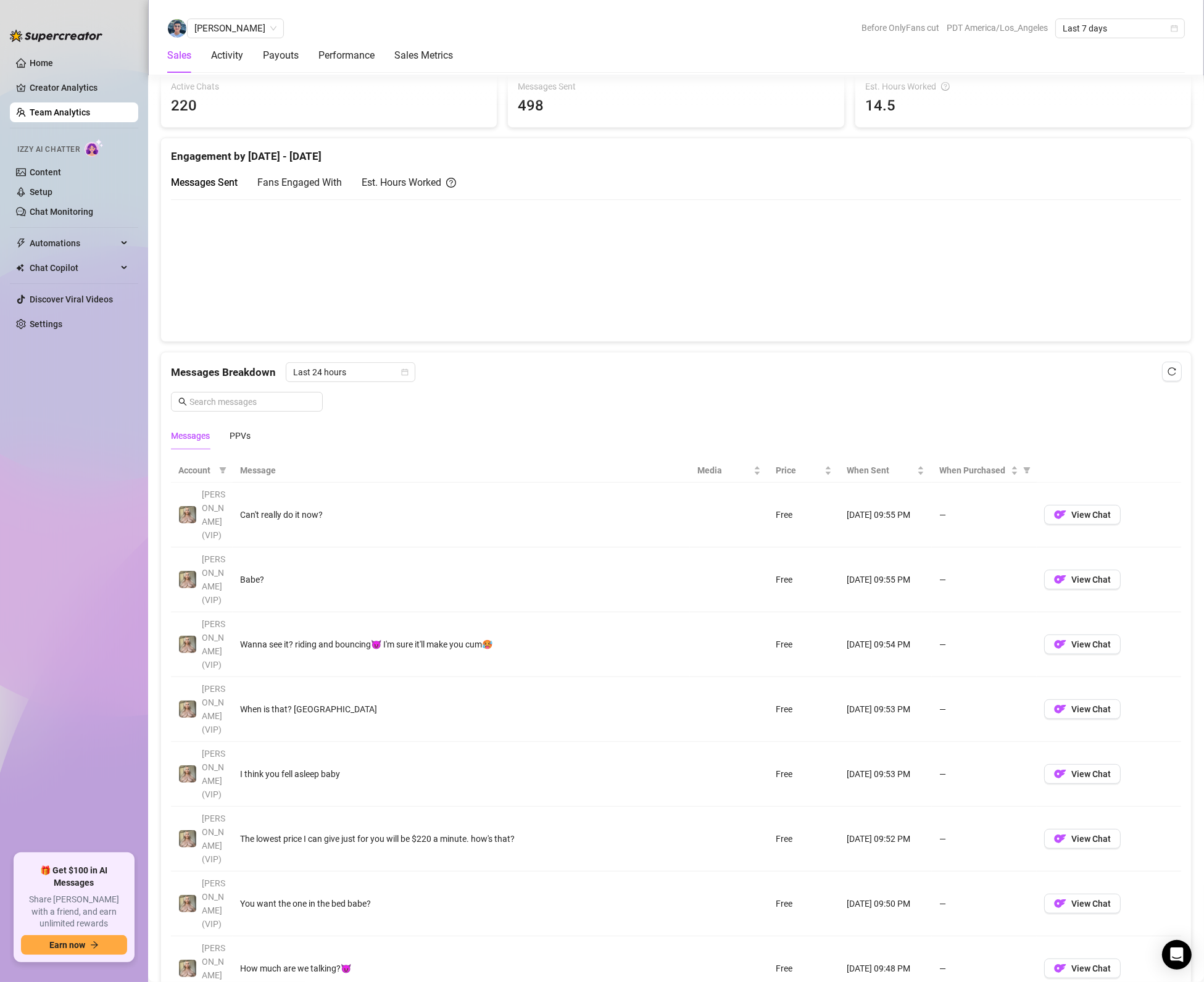
scroll to position [598, 0]
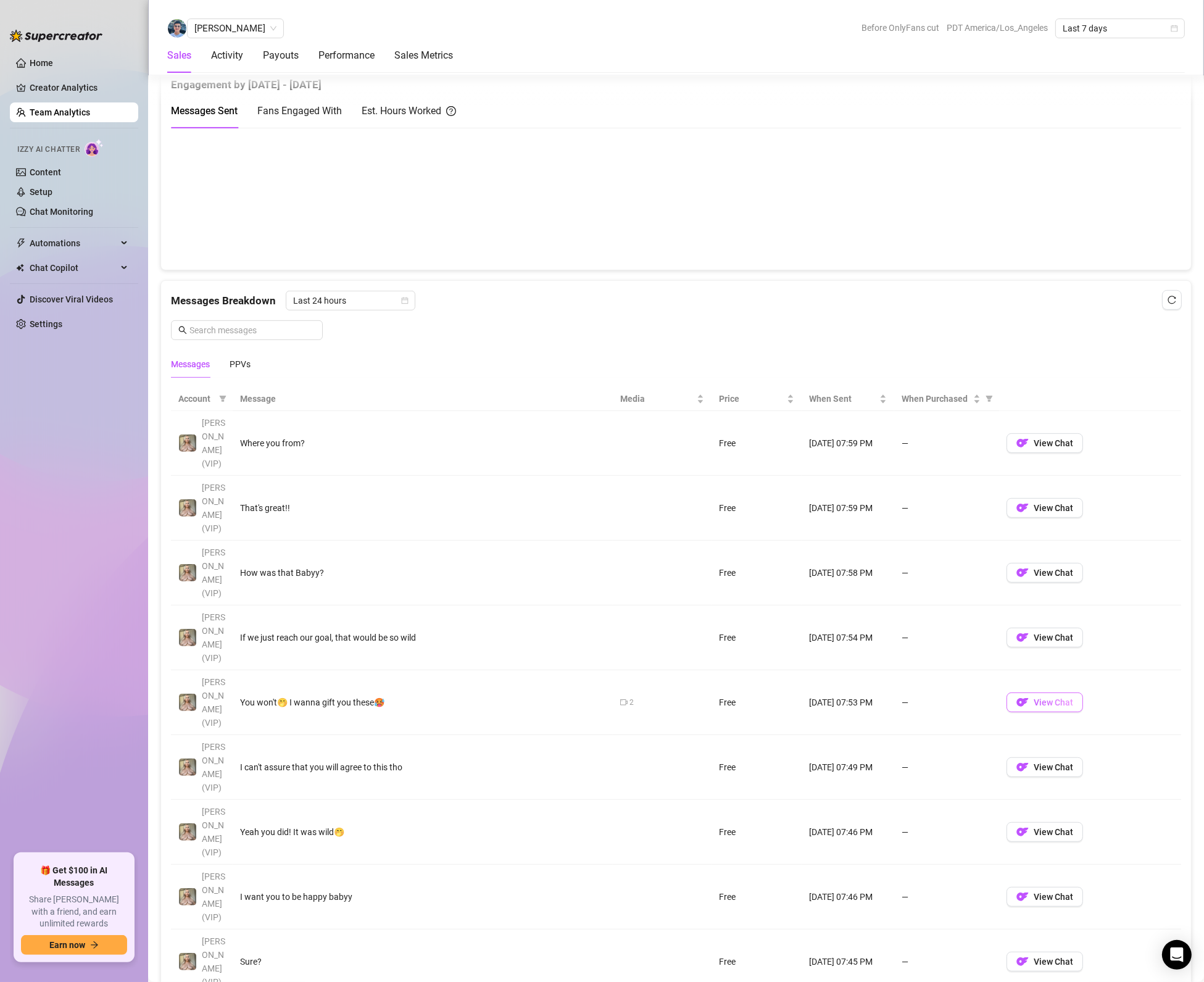
click at [1064, 692] on button "View Chat" at bounding box center [1044, 702] width 76 height 20
